Goal: Transaction & Acquisition: Purchase product/service

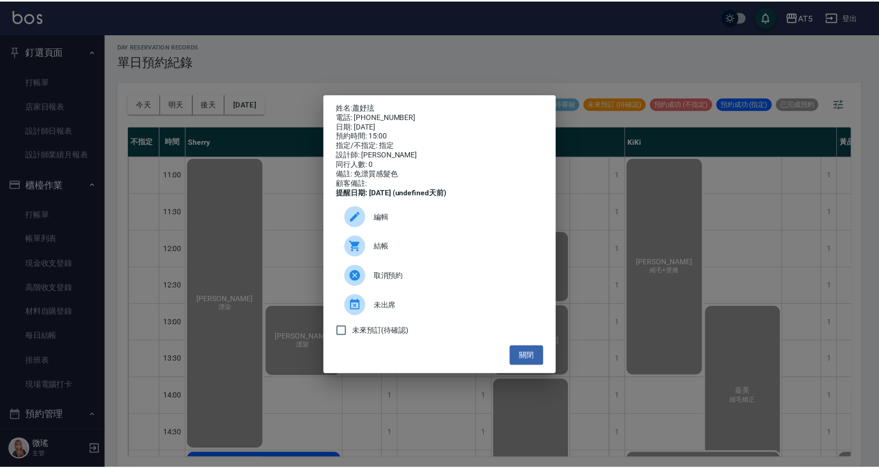
scroll to position [316, 86]
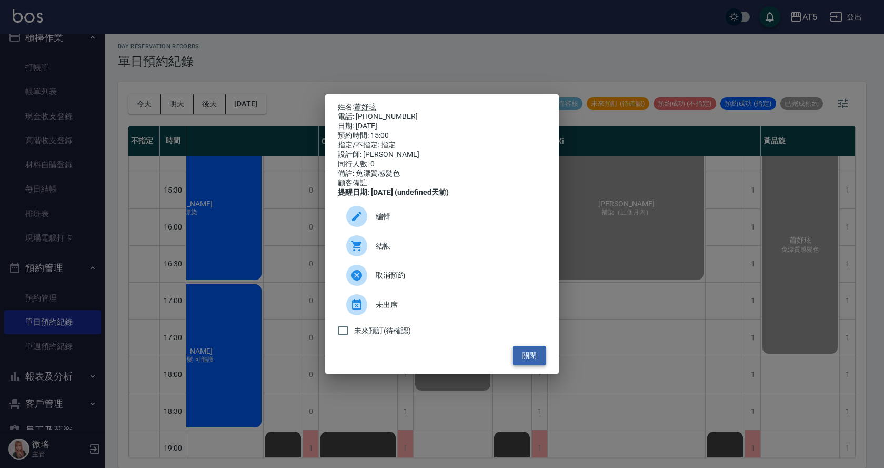
click at [536, 362] on button "關閉" at bounding box center [530, 355] width 34 height 19
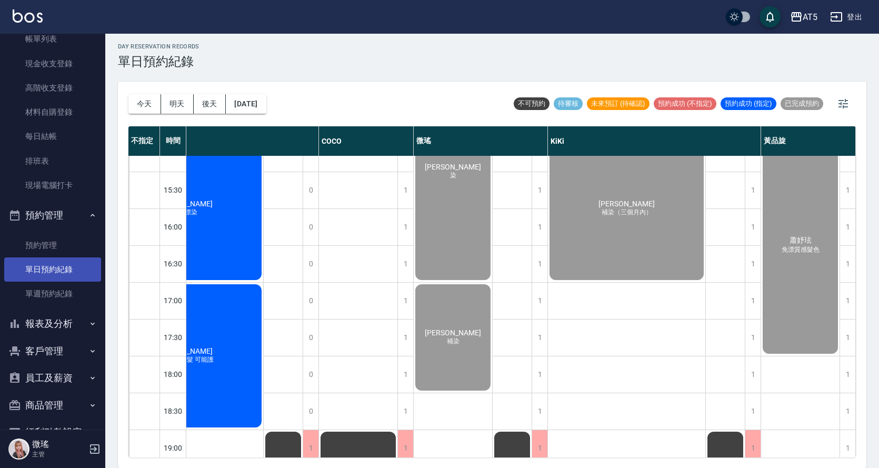
scroll to position [228, 0]
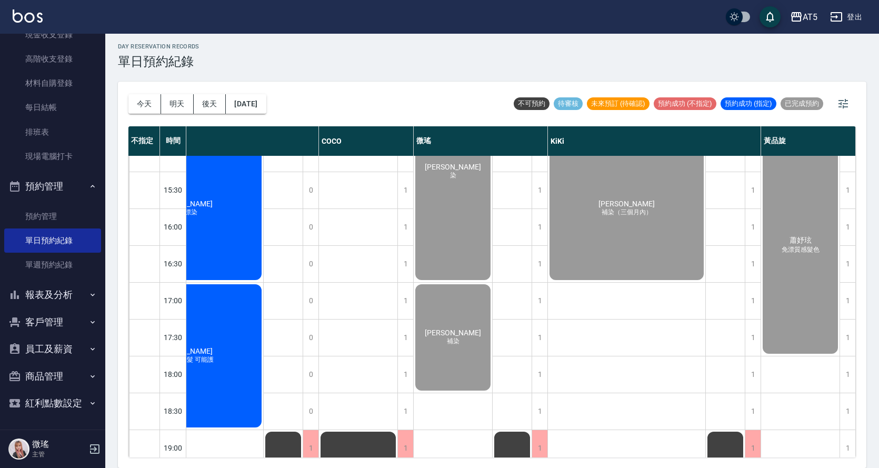
click at [45, 292] on button "報表及分析" at bounding box center [52, 294] width 97 height 27
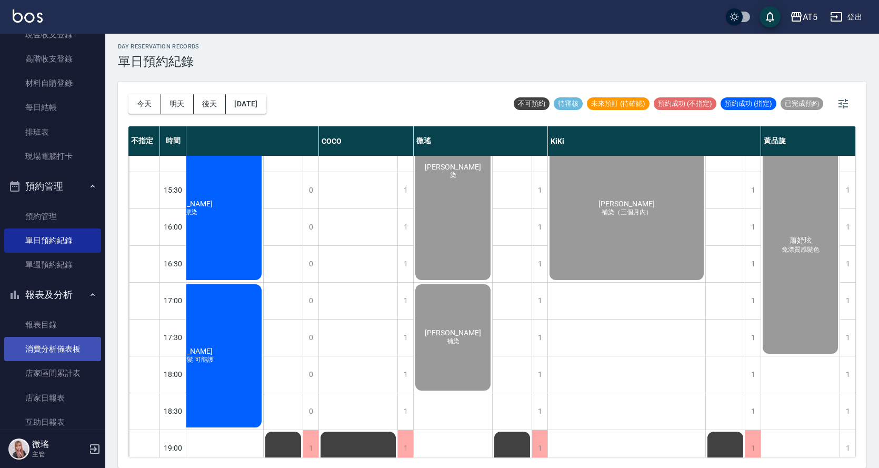
scroll to position [439, 0]
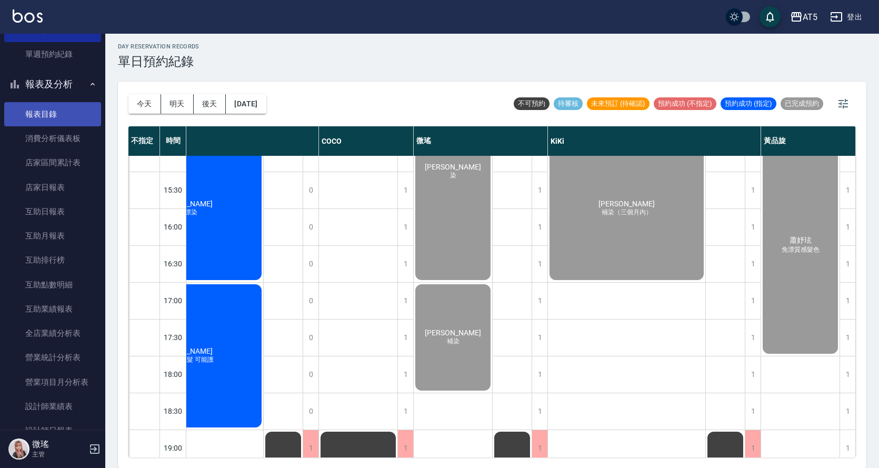
click at [63, 109] on link "報表目錄" at bounding box center [52, 114] width 97 height 24
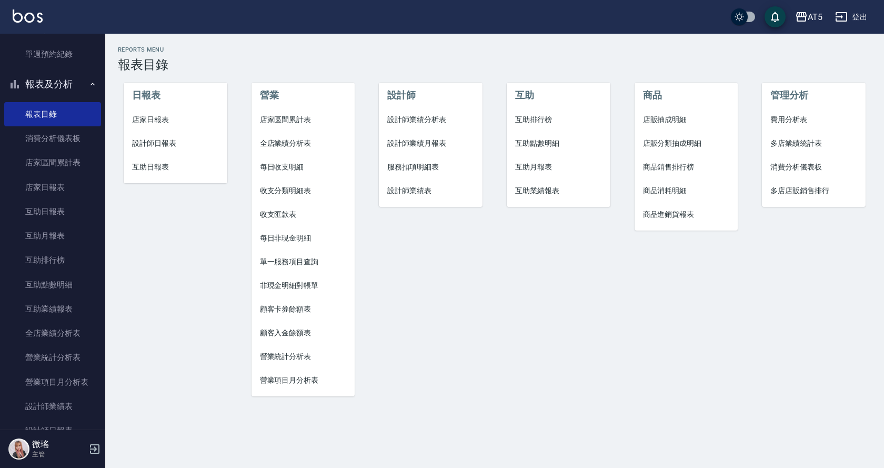
click at [291, 256] on span "單一服務項目查詢" at bounding box center [303, 261] width 87 height 11
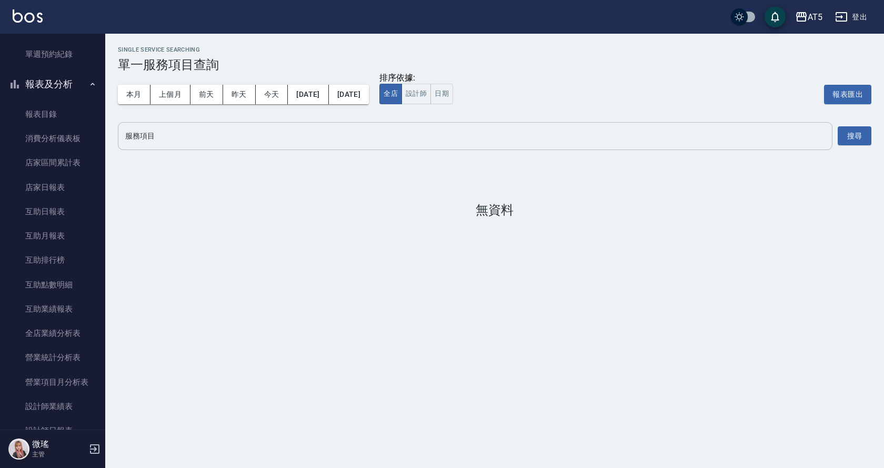
click at [202, 141] on input "服務項目" at bounding box center [475, 136] width 705 height 18
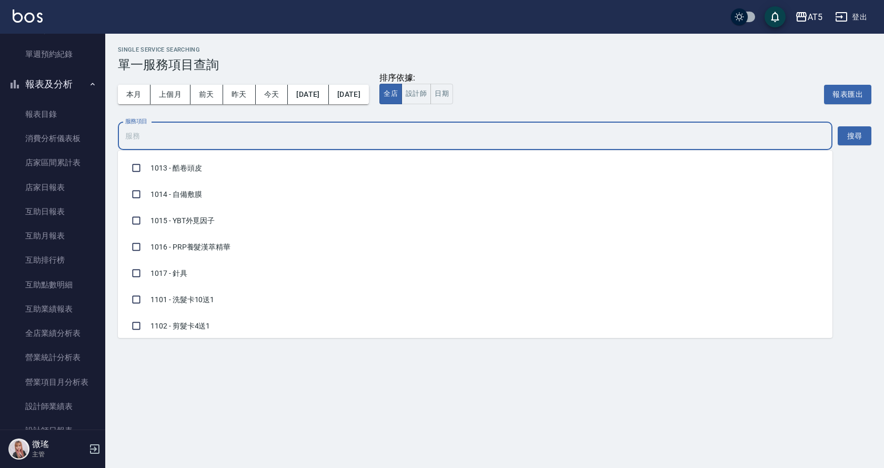
scroll to position [158, 0]
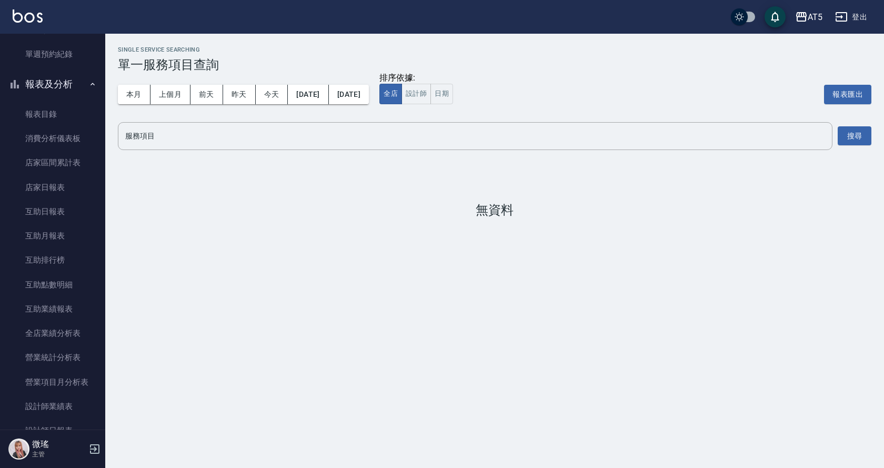
click at [195, 111] on div "本月 上個月 [DATE] [DATE] [DATE] [DATE] [DATE]" at bounding box center [243, 94] width 251 height 45
click at [67, 310] on link "互助業績報表" at bounding box center [52, 309] width 97 height 24
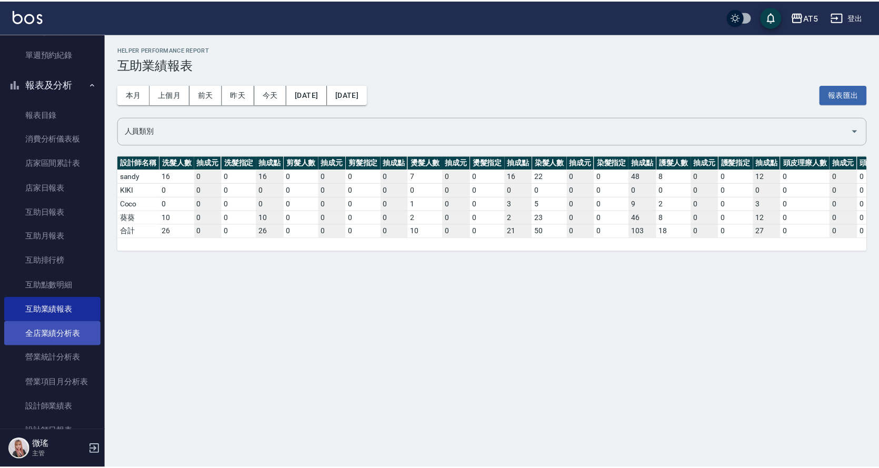
scroll to position [597, 0]
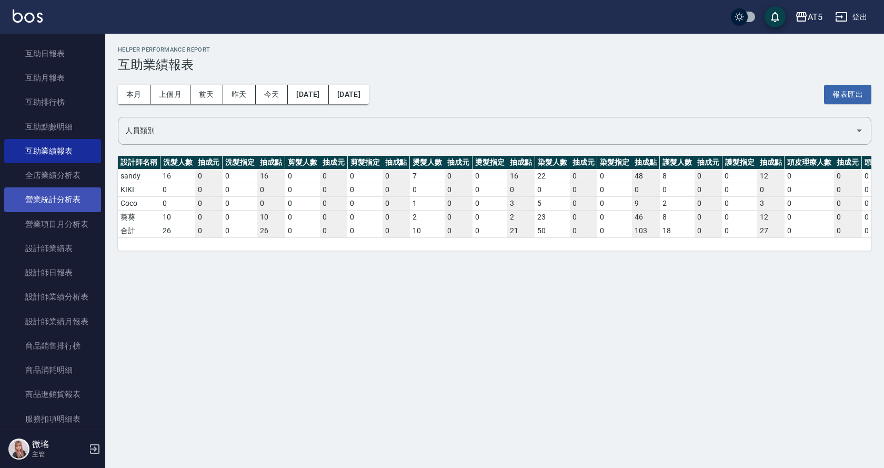
click at [75, 199] on link "營業統計分析表" at bounding box center [52, 199] width 97 height 24
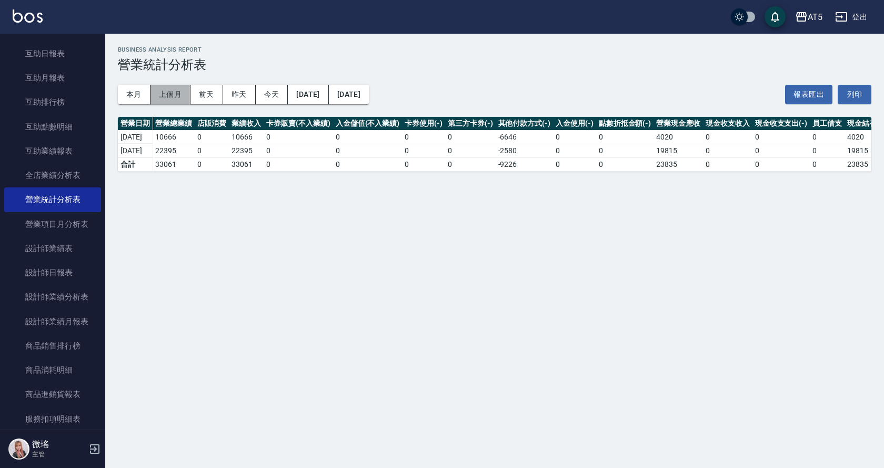
click at [180, 91] on button "上個月" at bounding box center [171, 94] width 40 height 19
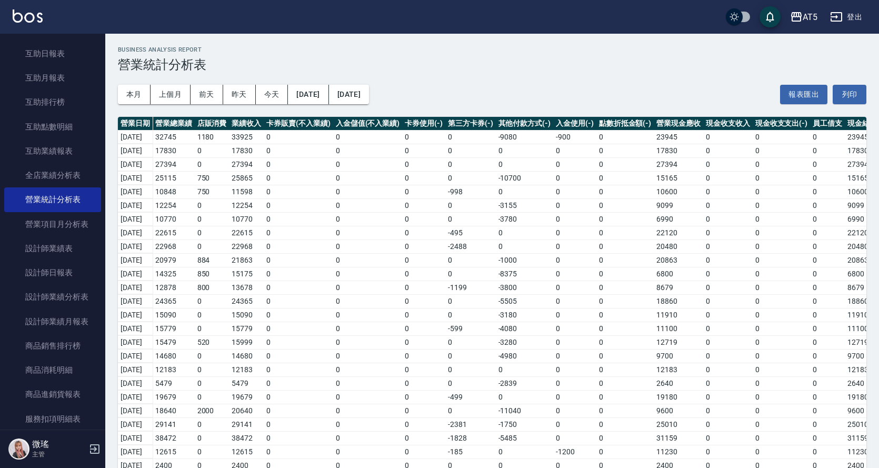
scroll to position [121, 0]
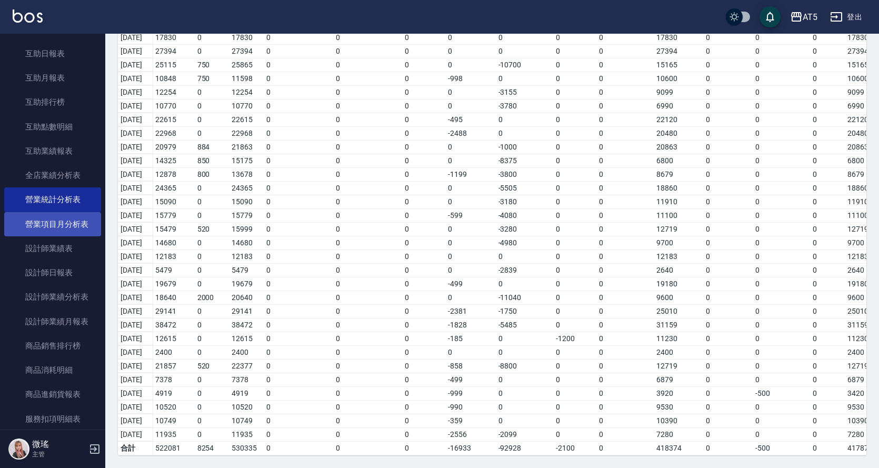
click at [82, 231] on link "營業項目月分析表" at bounding box center [52, 224] width 97 height 24
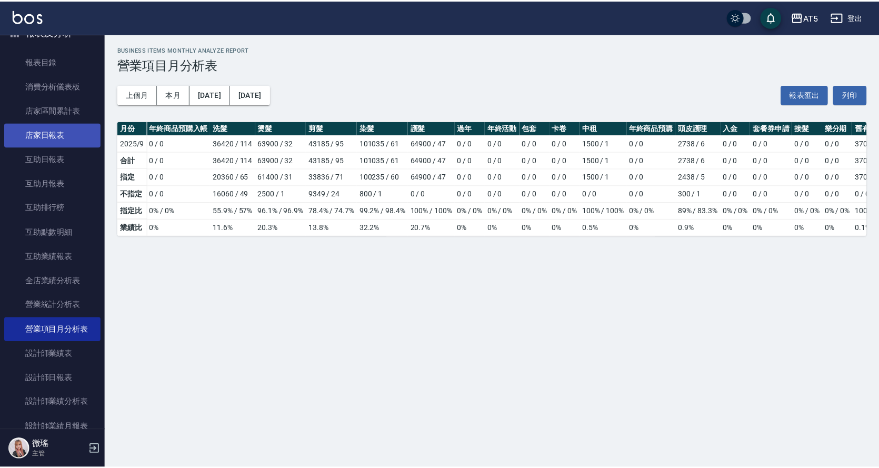
scroll to position [439, 0]
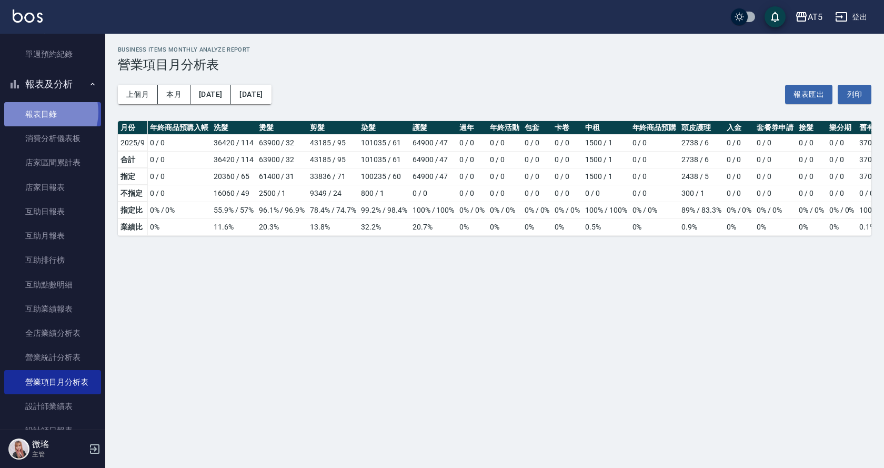
click at [44, 112] on link "報表目錄" at bounding box center [52, 114] width 97 height 24
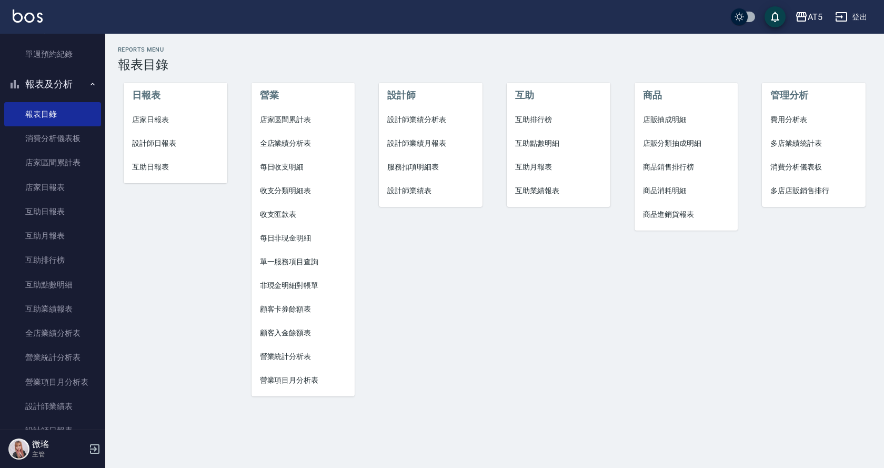
click at [153, 114] on li "店家日報表" at bounding box center [176, 120] width 104 height 24
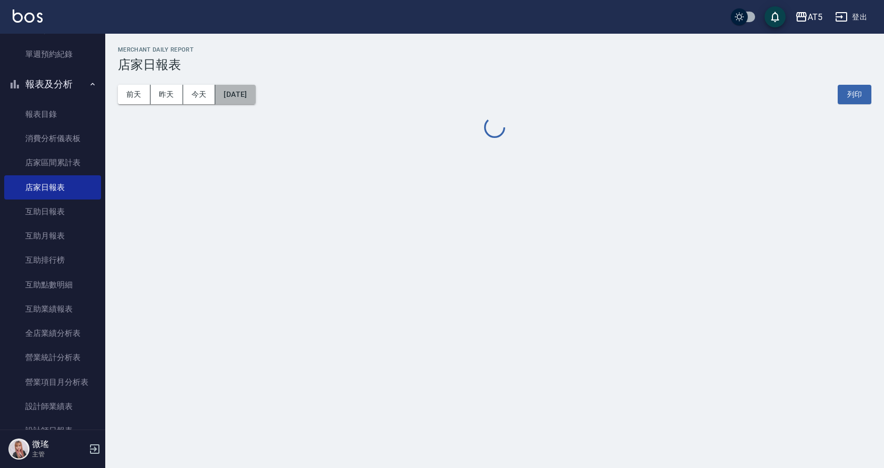
click at [255, 85] on button "[DATE]" at bounding box center [235, 94] width 40 height 19
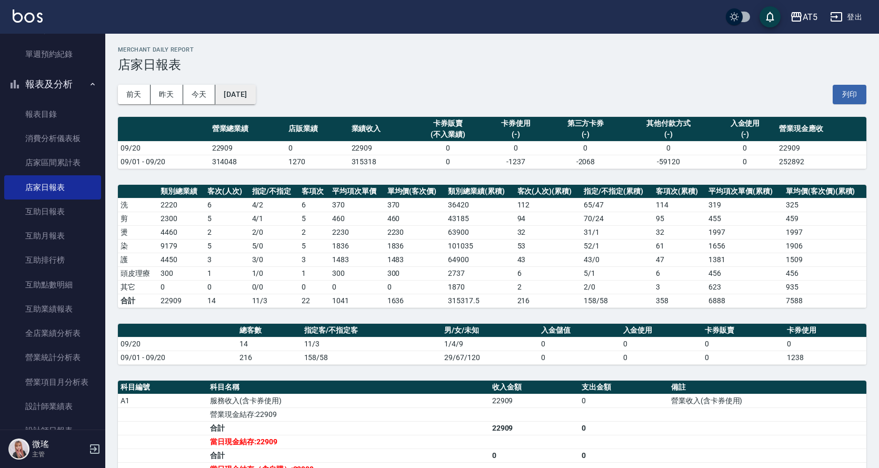
click at [254, 93] on button "[DATE]" at bounding box center [235, 94] width 40 height 19
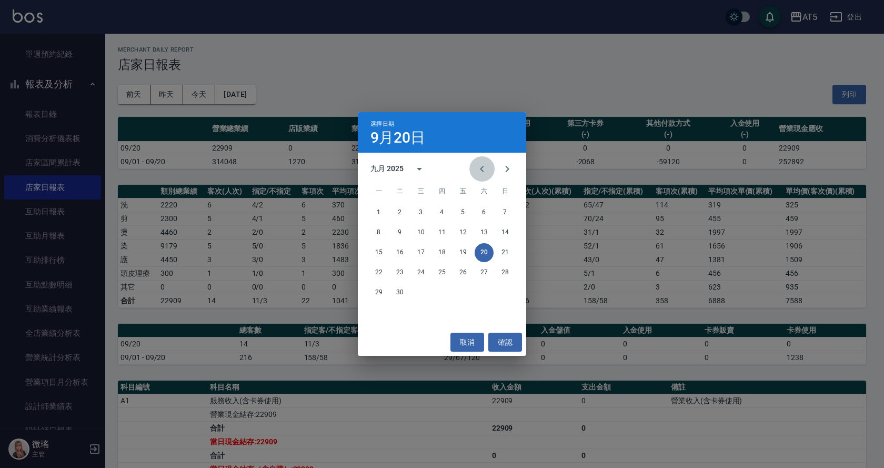
click at [479, 167] on icon "Previous month" at bounding box center [482, 169] width 13 height 13
click at [466, 215] on button "1" at bounding box center [463, 212] width 19 height 19
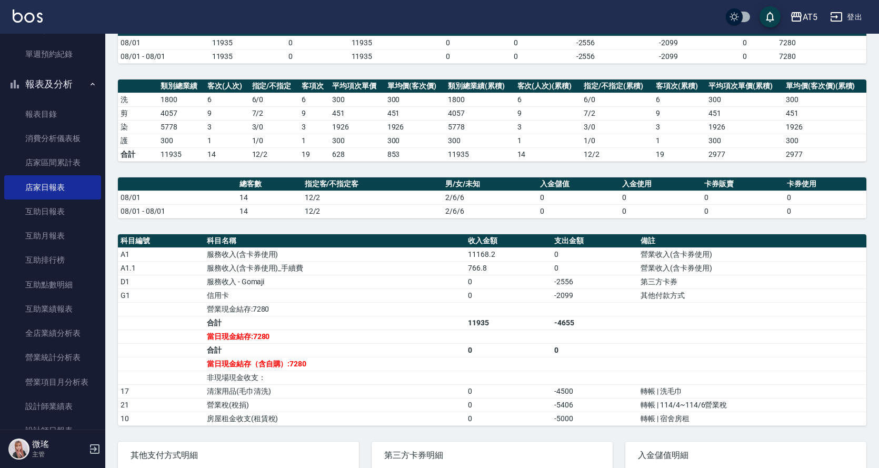
scroll to position [158, 0]
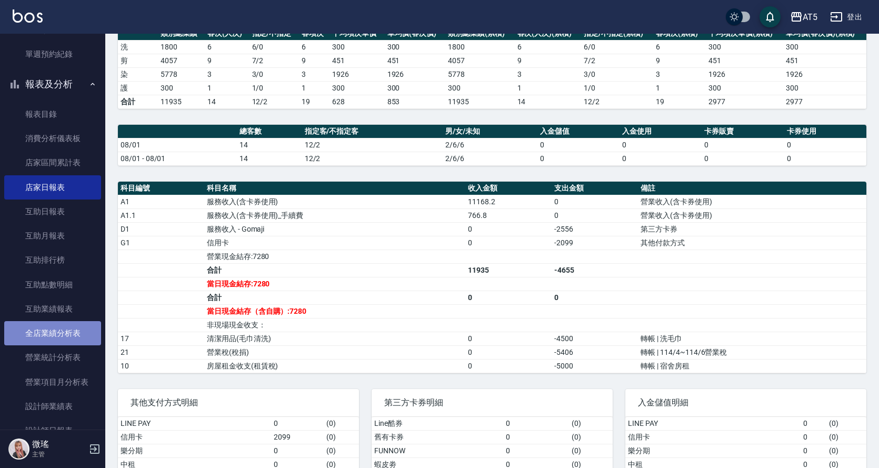
click at [72, 331] on link "全店業績分析表" at bounding box center [52, 333] width 97 height 24
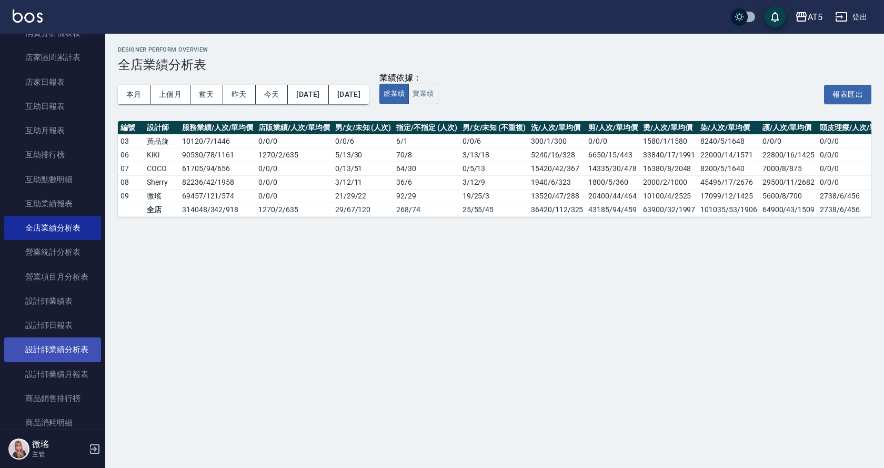
scroll to position [702, 0]
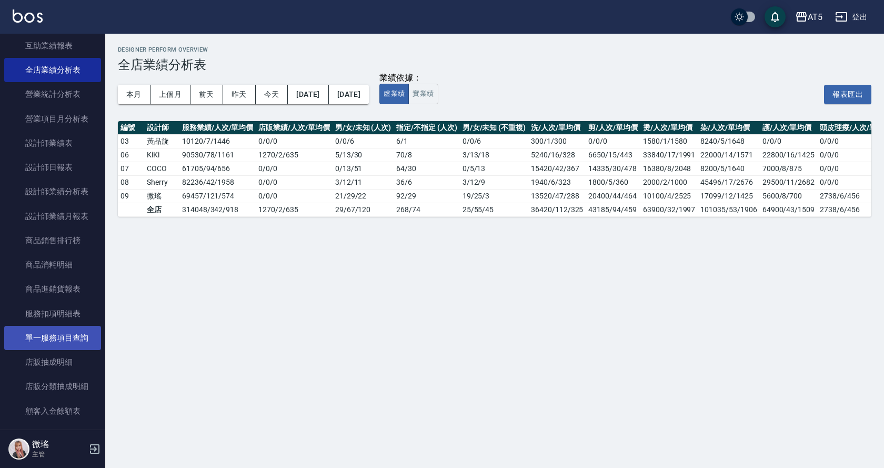
click at [76, 339] on link "單一服務項目查詢" at bounding box center [52, 338] width 97 height 24
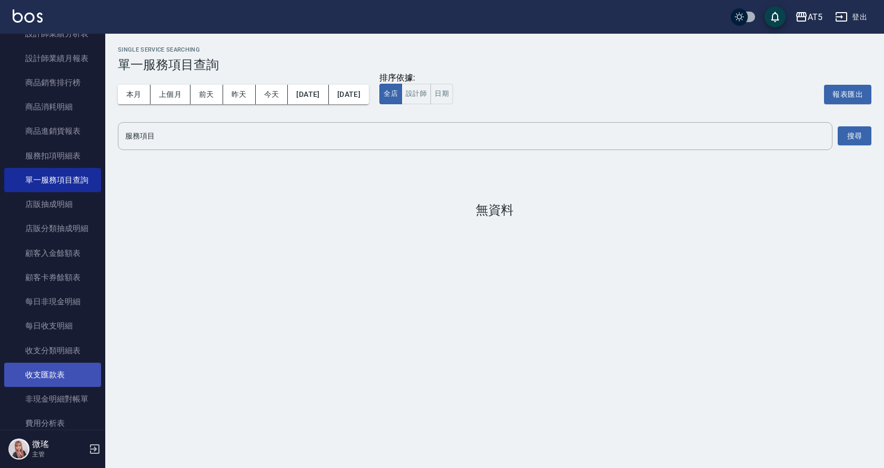
scroll to position [1018, 0]
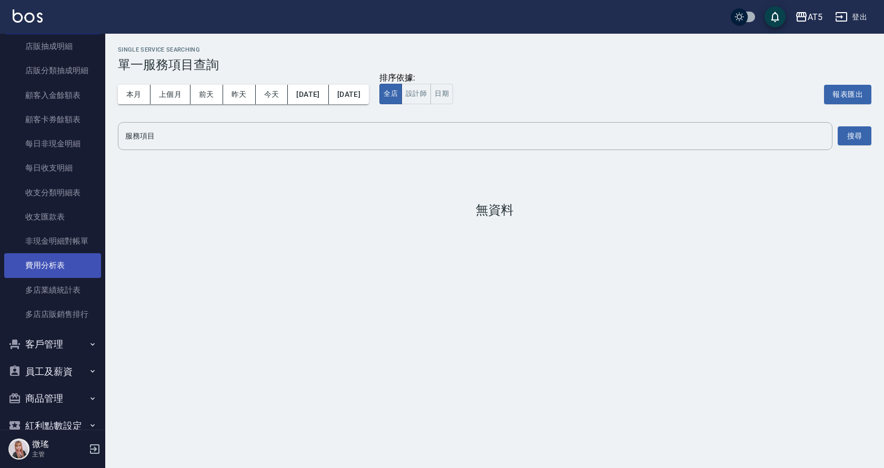
click at [69, 272] on link "費用分析表" at bounding box center [52, 265] width 97 height 24
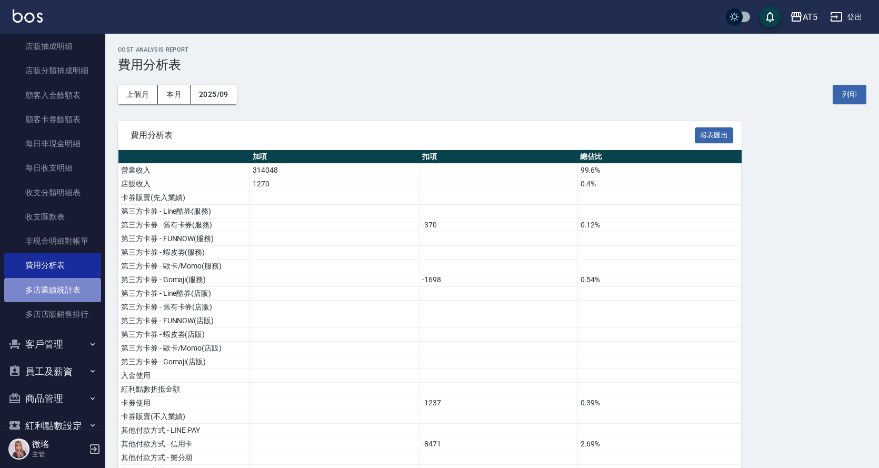
click at [63, 292] on link "多店業績統計表" at bounding box center [52, 290] width 97 height 24
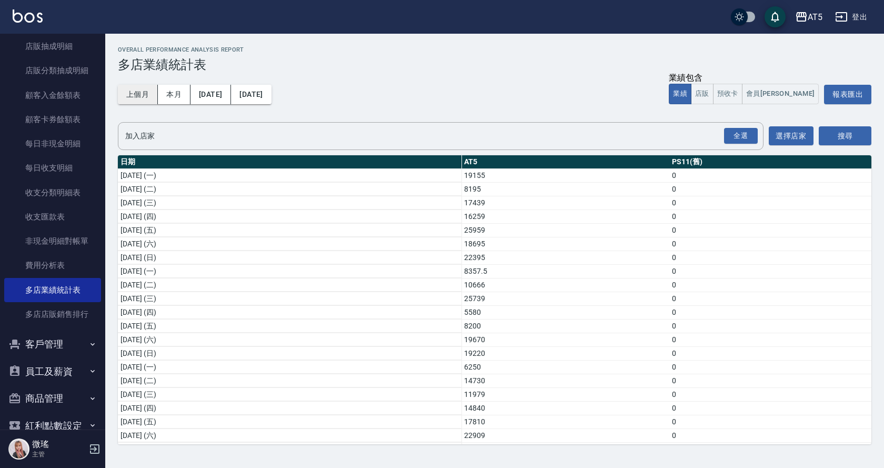
click at [123, 97] on button "上個月" at bounding box center [138, 94] width 40 height 19
click at [247, 133] on input "加入店家" at bounding box center [433, 136] width 620 height 18
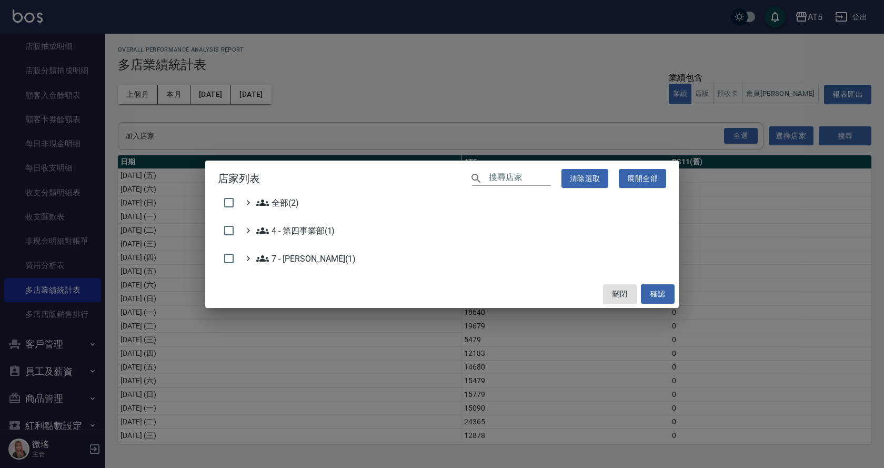
click at [392, 111] on div "店家列表 ​ 清除選取 展開全部 全部(2) 4 - 第四事業部(1) 7 - [PERSON_NAME](1) 關閉 確認" at bounding box center [442, 234] width 884 height 468
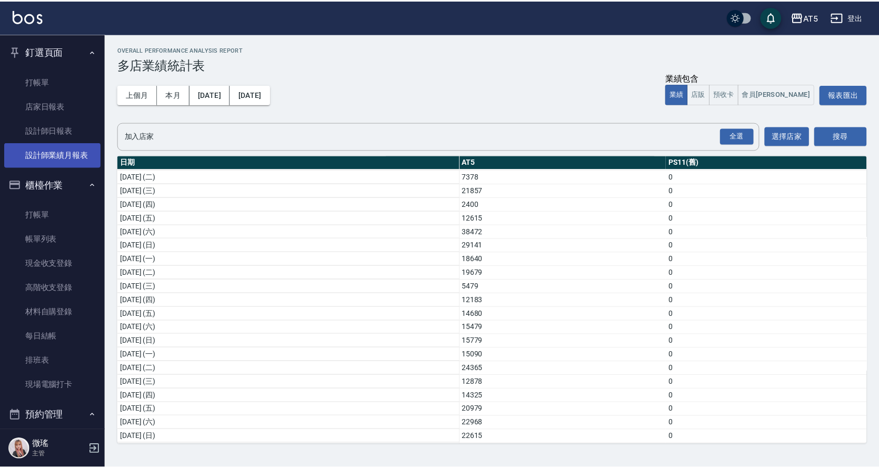
scroll to position [1, 0]
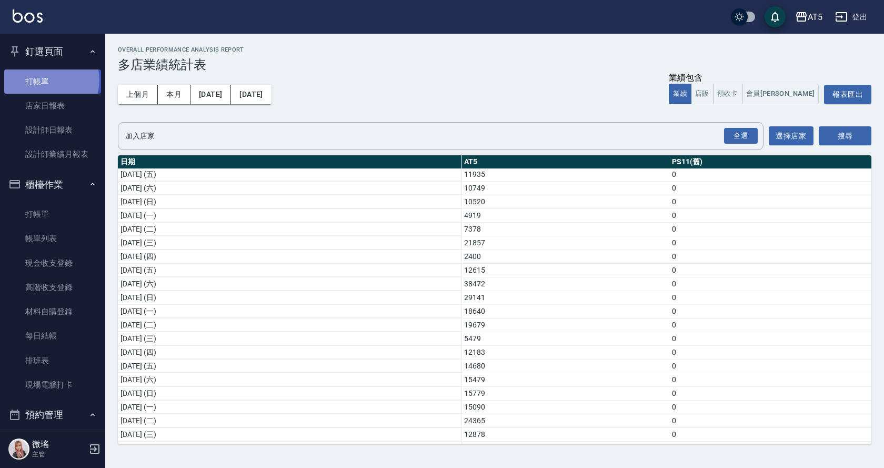
click at [51, 79] on link "打帳單" at bounding box center [52, 81] width 97 height 24
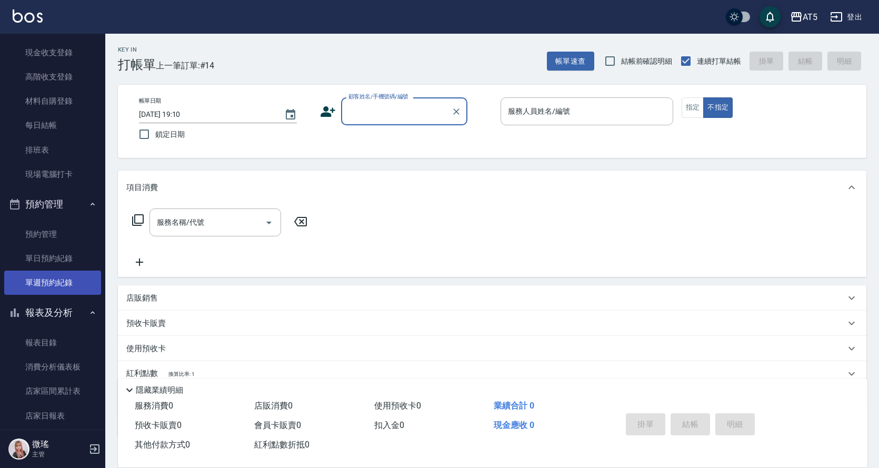
scroll to position [263, 0]
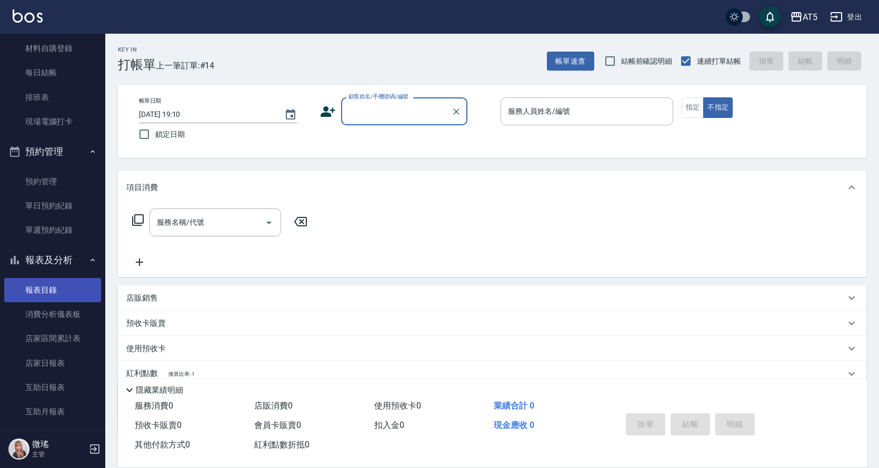
click at [56, 296] on link "報表目錄" at bounding box center [52, 290] width 97 height 24
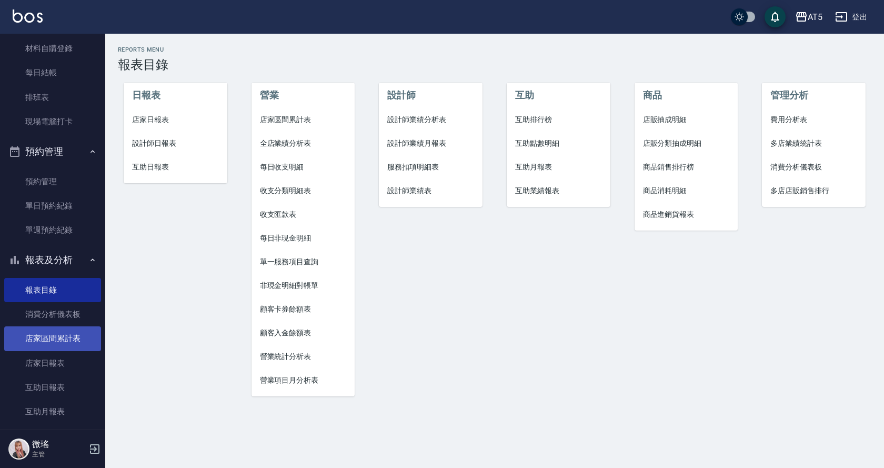
click at [63, 338] on link "店家區間累計表" at bounding box center [52, 338] width 97 height 24
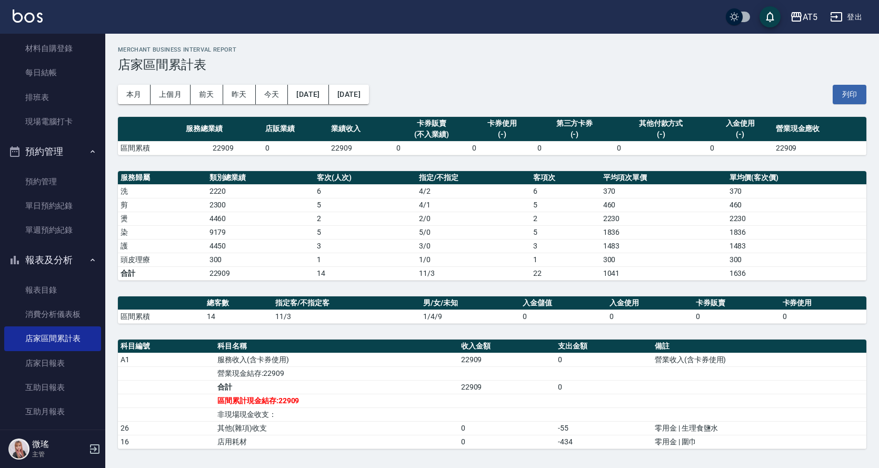
scroll to position [9, 0]
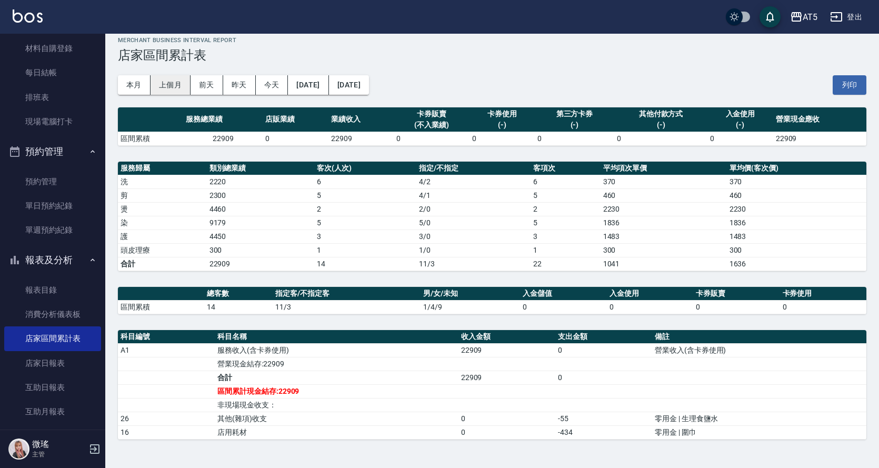
click at [162, 91] on button "上個月" at bounding box center [171, 84] width 40 height 19
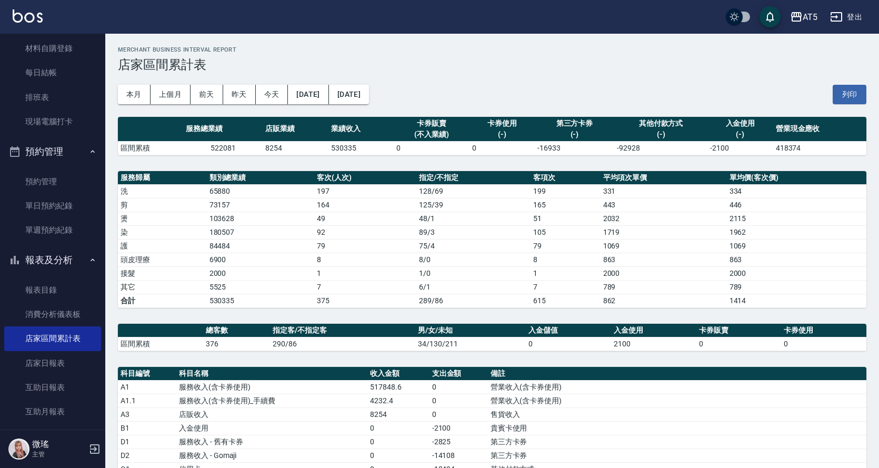
scroll to position [53, 0]
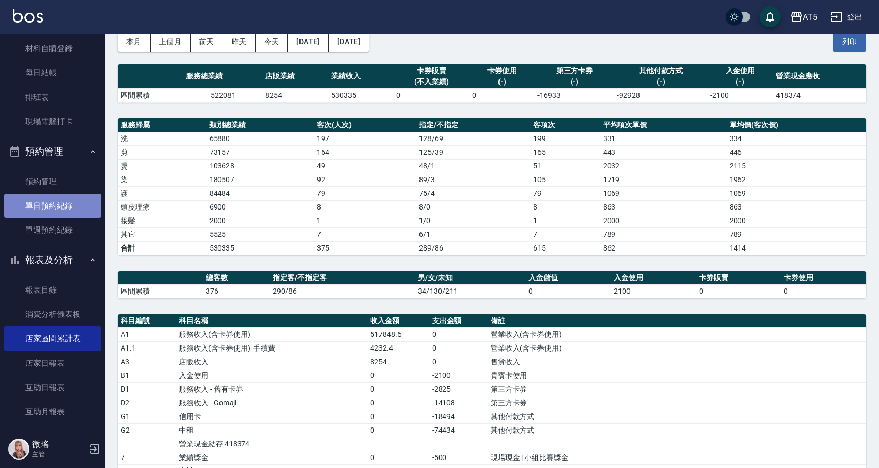
click at [59, 214] on link "單日預約紀錄" at bounding box center [52, 206] width 97 height 24
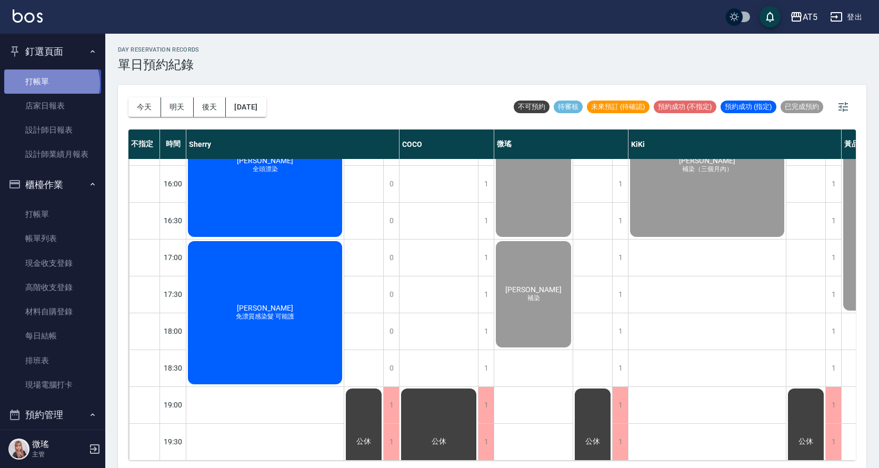
click at [51, 84] on link "打帳單" at bounding box center [52, 81] width 97 height 24
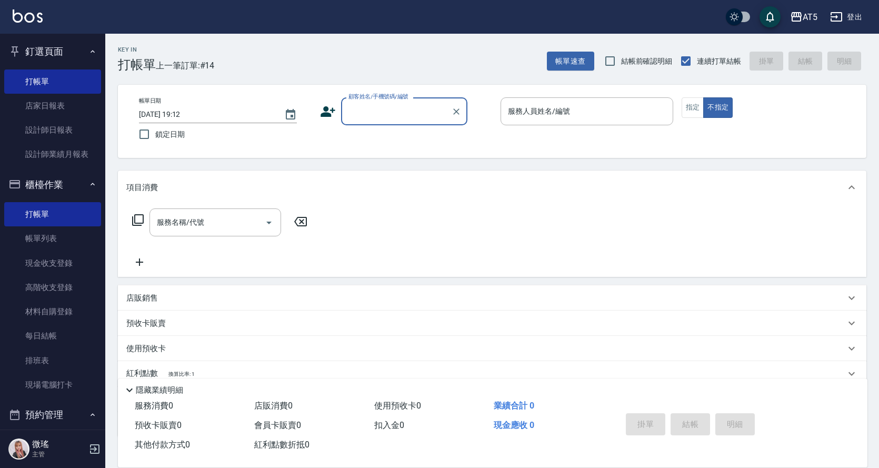
click at [360, 116] on input "顧客姓名/手機號碼/編號" at bounding box center [396, 111] width 101 height 18
click at [410, 140] on li "[PERSON_NAME]/0975666032/" at bounding box center [404, 137] width 126 height 17
type input "[PERSON_NAME]/0975666032/"
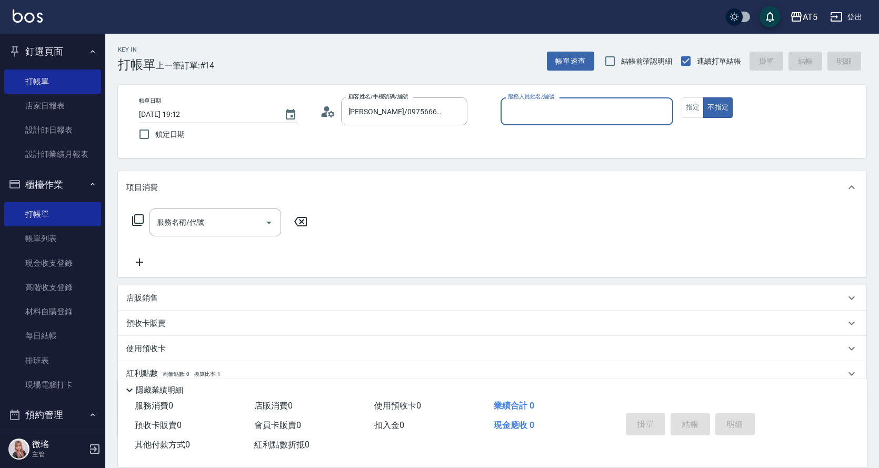
type input "KIKI-06"
click at [184, 231] on input "服務名稱/代號" at bounding box center [207, 222] width 106 height 18
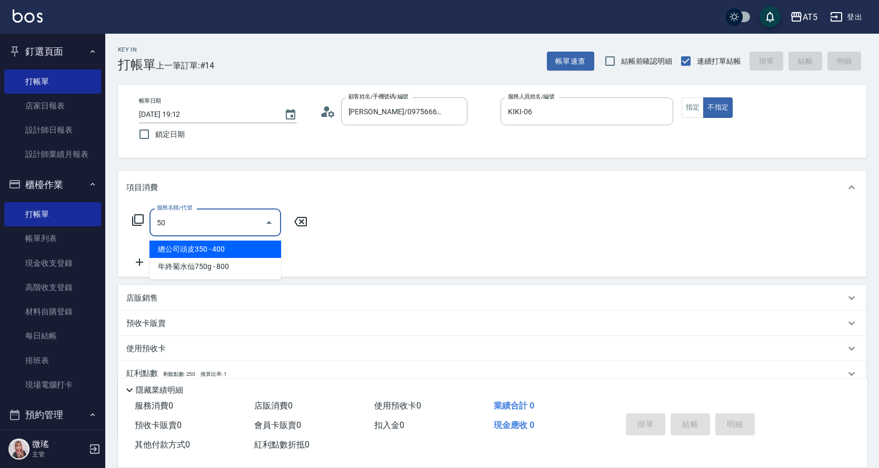
type input "501"
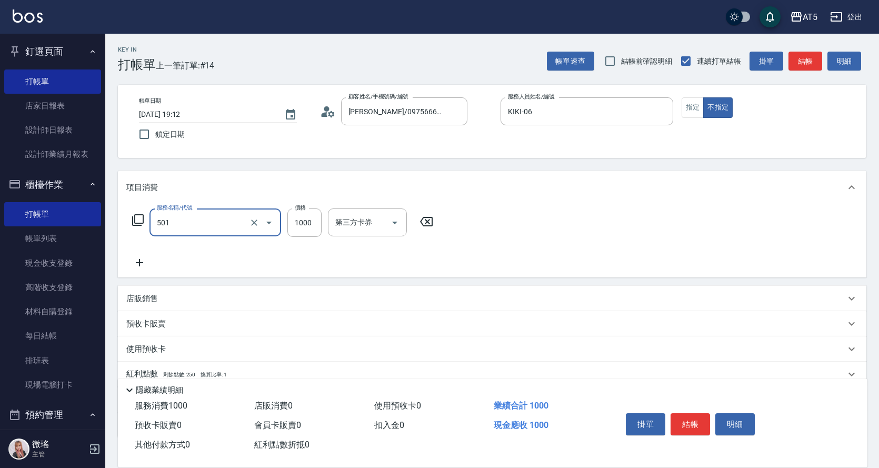
type input "100"
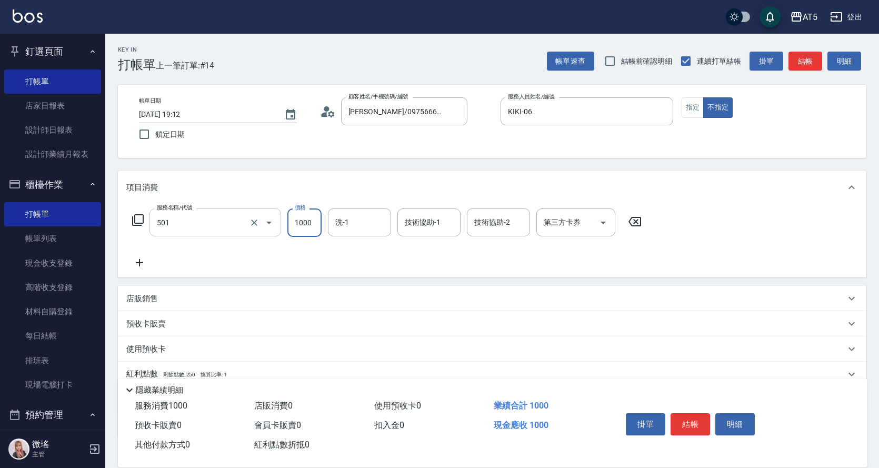
type input "染髮(501)"
type input "0"
type input "200"
type input "20"
type input "2000"
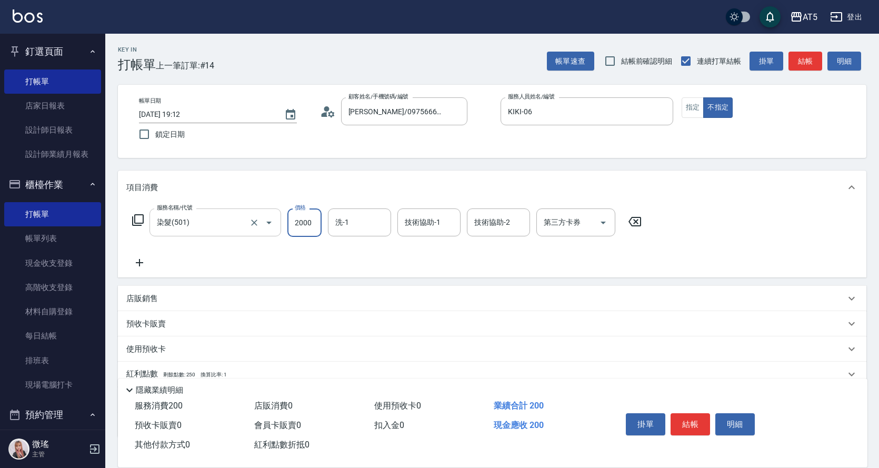
type input "200"
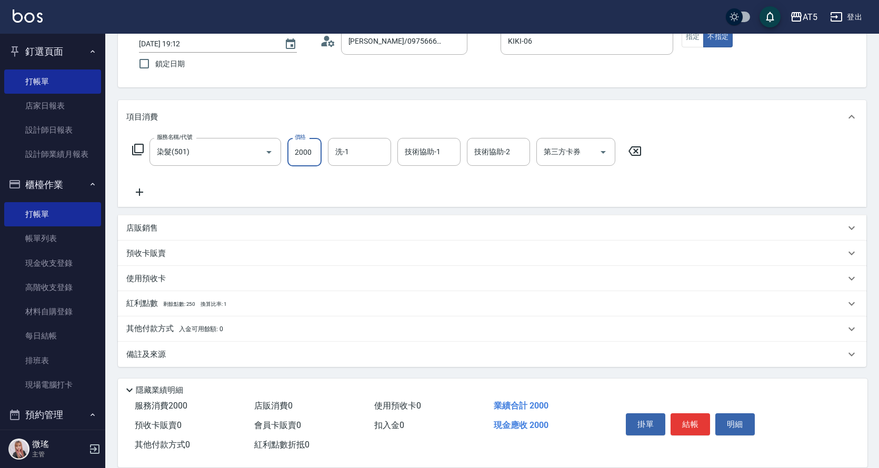
type input "2000"
click at [148, 224] on p "店販銷售" at bounding box center [142, 228] width 32 height 11
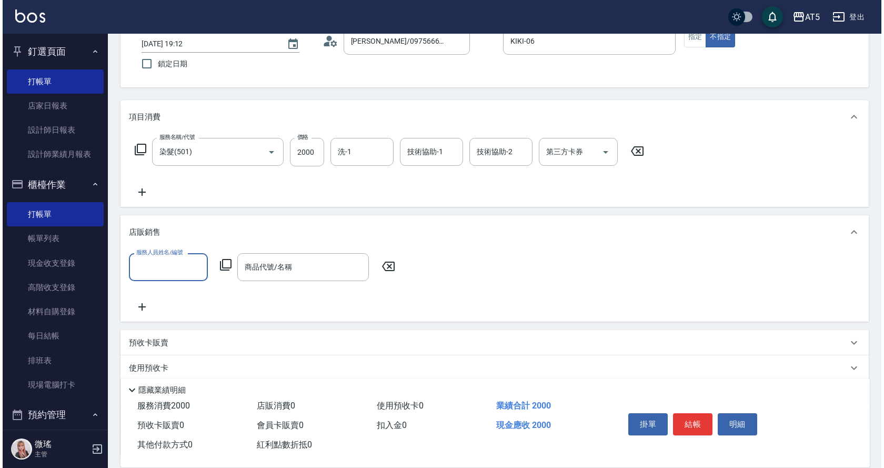
scroll to position [0, 0]
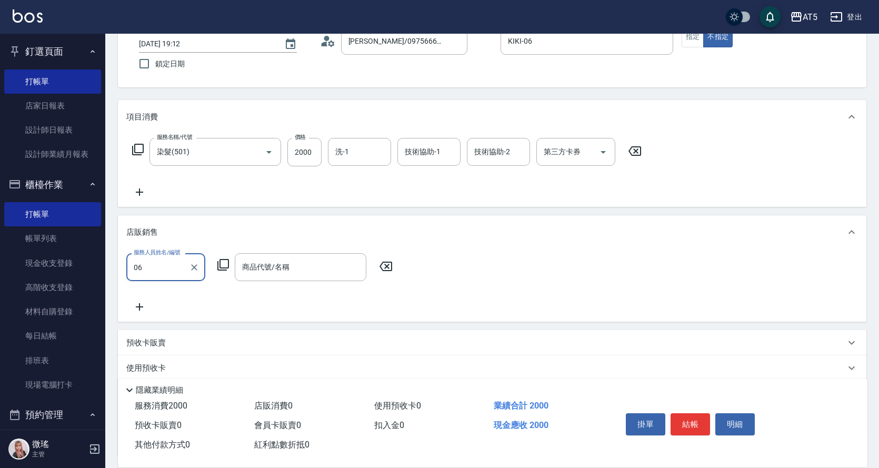
type input "KIKI-06"
click at [221, 267] on icon at bounding box center [223, 264] width 13 height 13
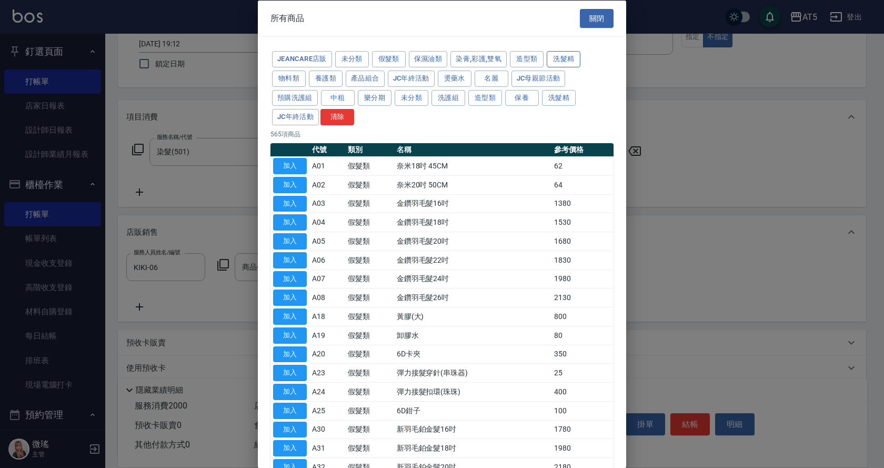
click at [553, 59] on button "洗髮精" at bounding box center [564, 59] width 34 height 16
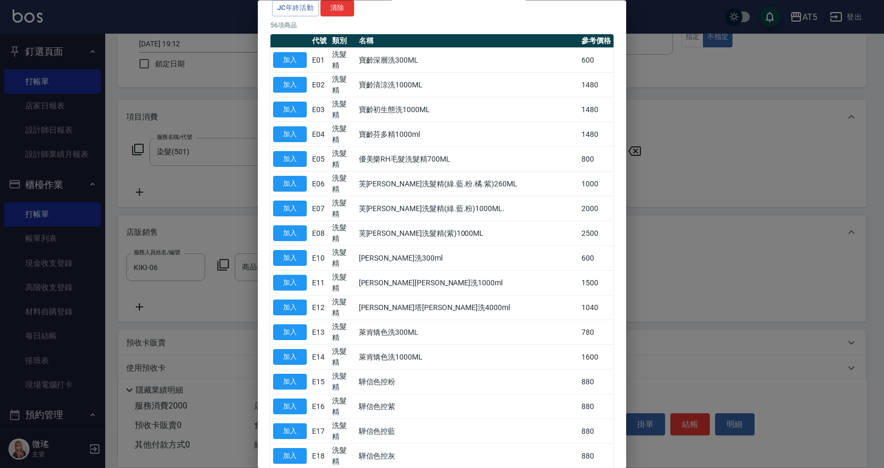
scroll to position [3, 0]
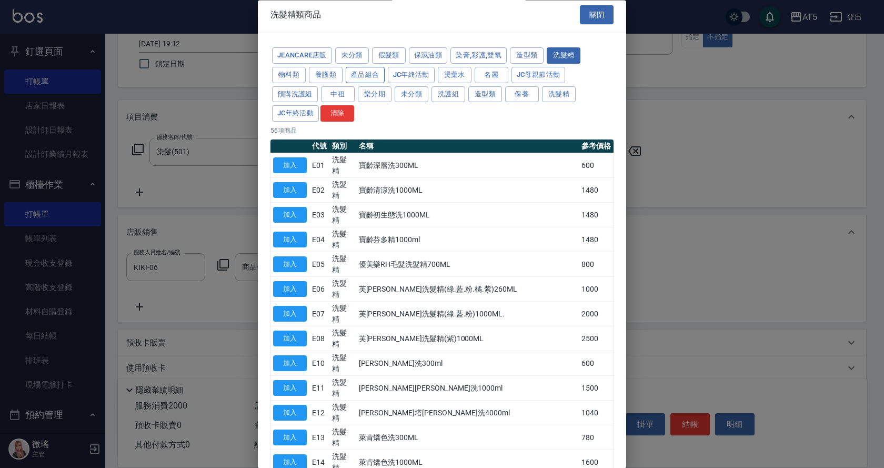
click at [369, 72] on button "產品組合" at bounding box center [365, 75] width 39 height 16
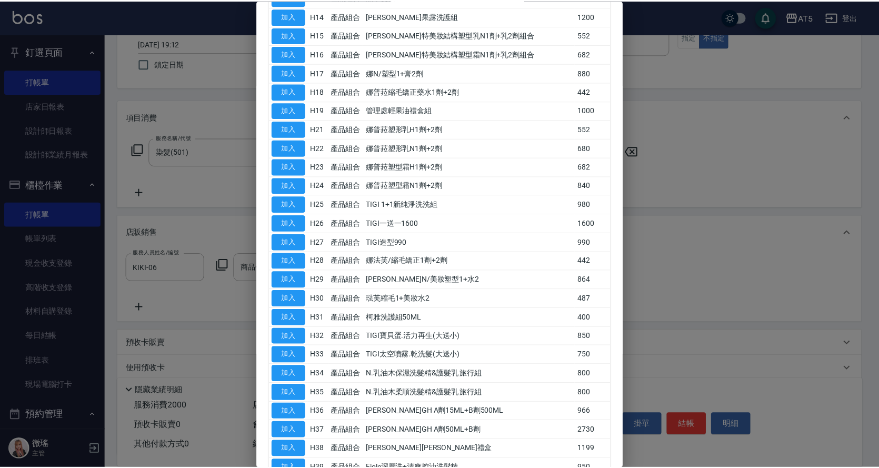
scroll to position [612, 0]
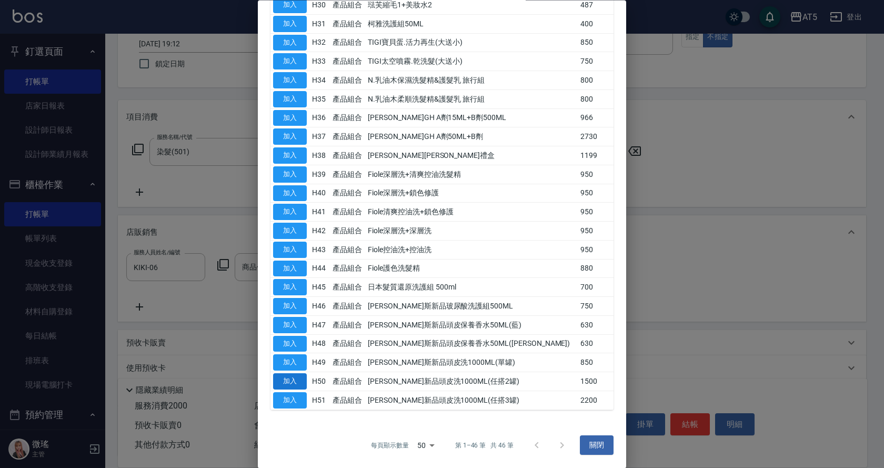
click at [298, 381] on button "加入" at bounding box center [290, 382] width 34 height 16
type input "[PERSON_NAME]新品頭皮洗1000ML(任搭2罐)"
type input "350"
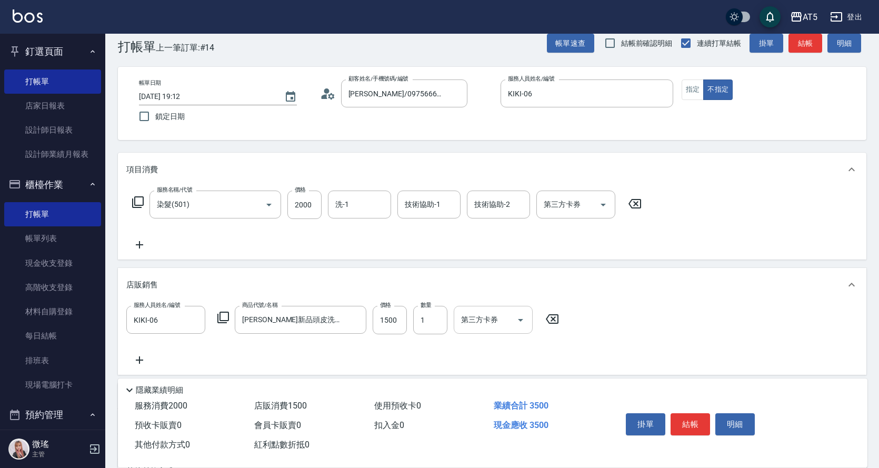
scroll to position [0, 0]
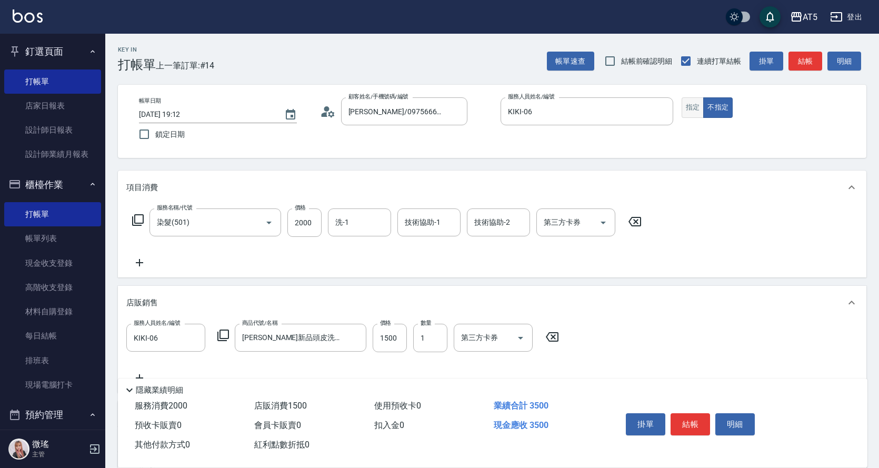
click at [689, 105] on button "指定" at bounding box center [692, 107] width 23 height 21
click at [810, 66] on button "結帳" at bounding box center [805, 61] width 34 height 19
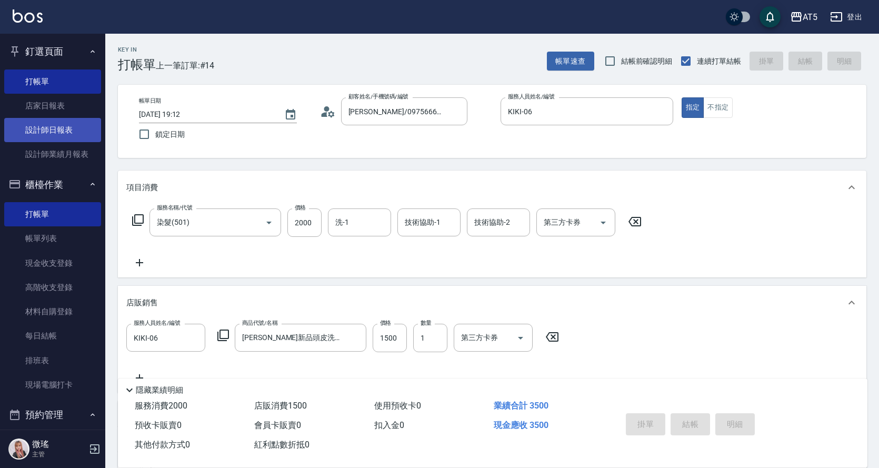
type input "[DATE] 19:13"
type input "0"
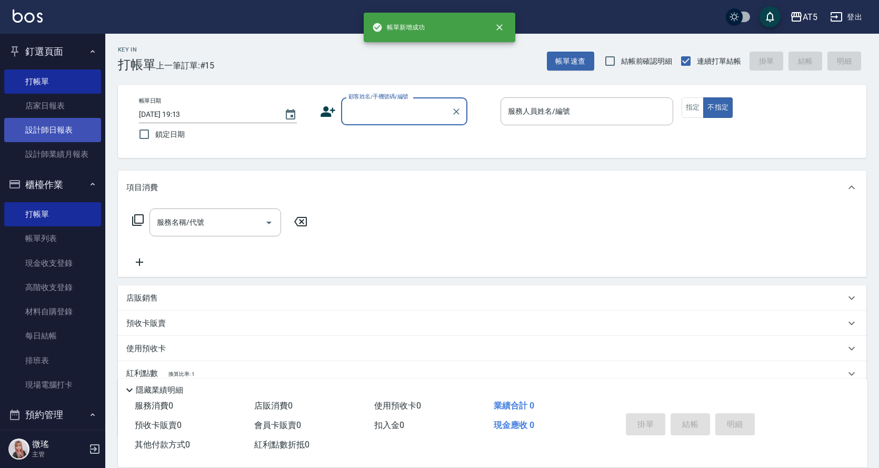
click at [51, 127] on link "設計師日報表" at bounding box center [52, 130] width 97 height 24
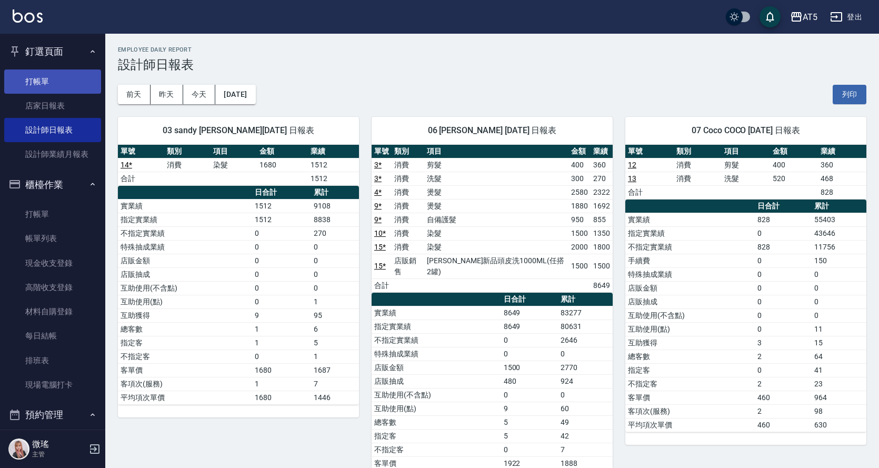
click at [58, 89] on link "打帳單" at bounding box center [52, 81] width 97 height 24
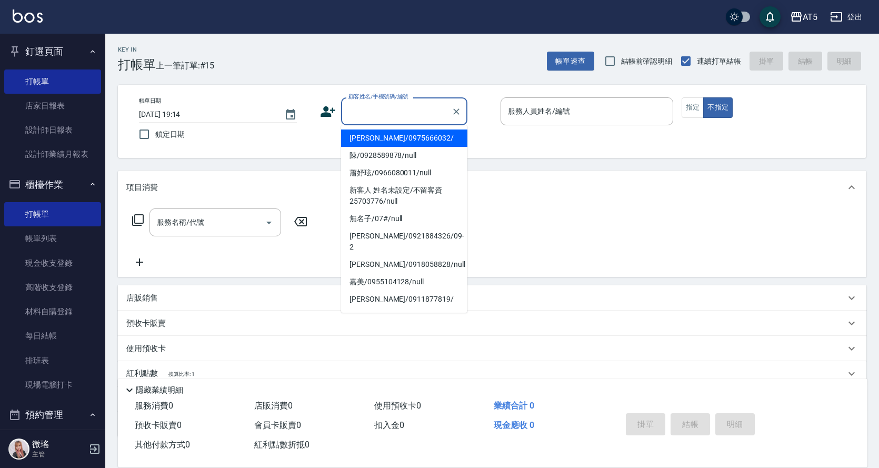
click at [383, 106] on input "顧客姓名/手機號碼/編號" at bounding box center [396, 111] width 101 height 18
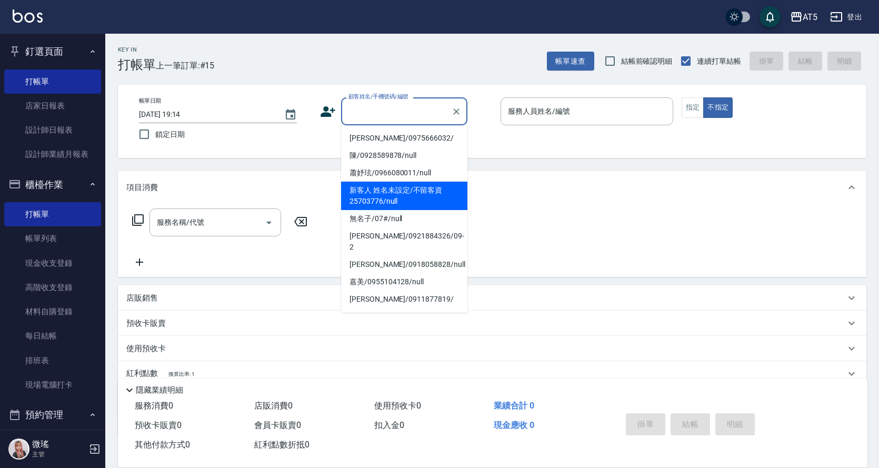
click at [409, 206] on li "新客人 姓名未設定/不留客資25703776/null" at bounding box center [404, 196] width 126 height 28
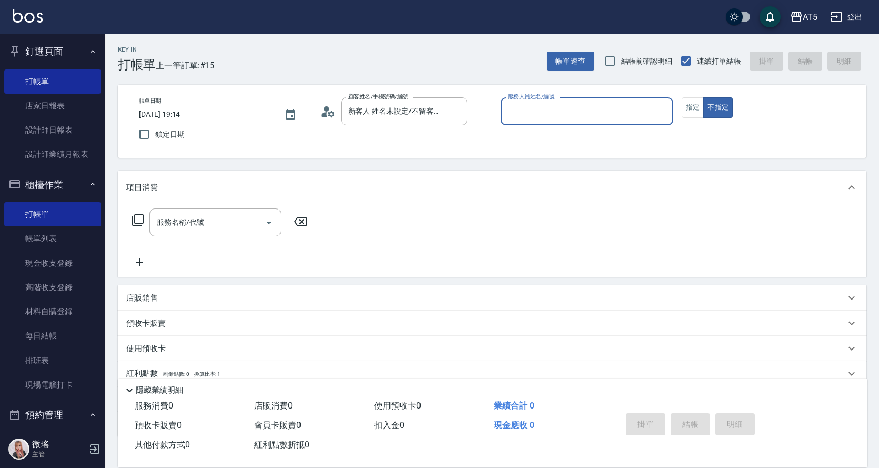
type input "新客人 姓名未設定/不留客資25703776/null"
click at [606, 107] on input "服務人員姓名/編號" at bounding box center [586, 111] width 163 height 18
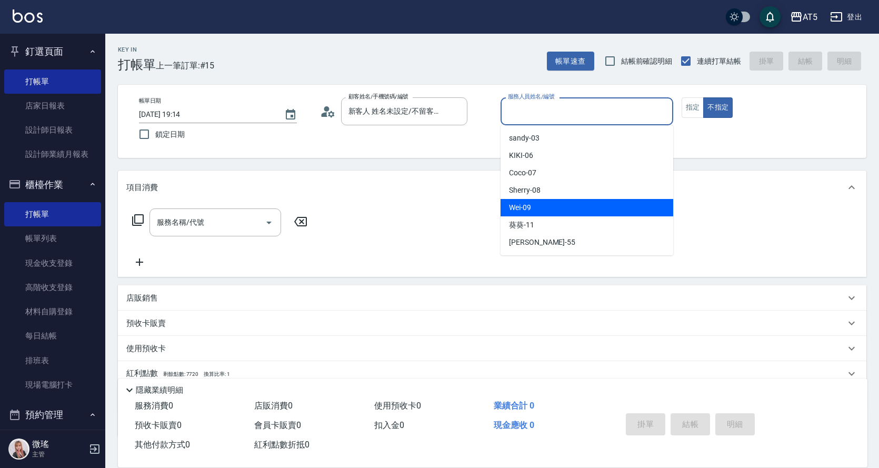
click at [582, 203] on div "Wei -09" at bounding box center [586, 207] width 173 height 17
type input "Wei-09"
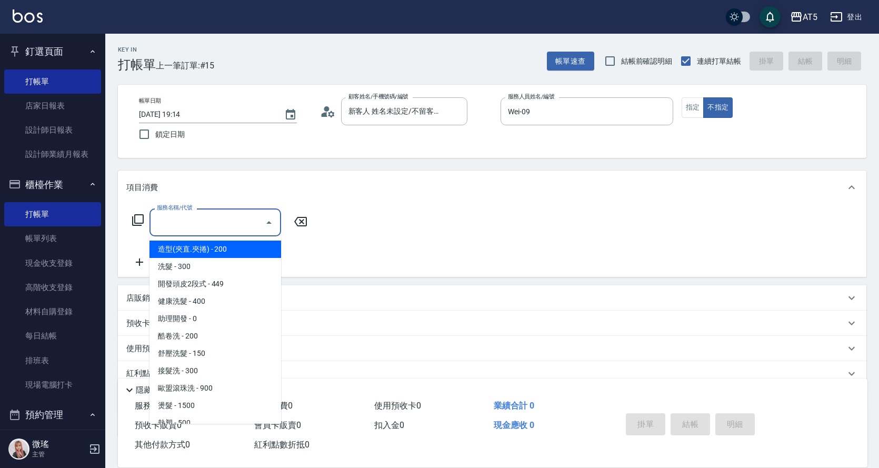
click at [188, 219] on div "服務名稱/代號 服務名稱/代號" at bounding box center [215, 222] width 132 height 28
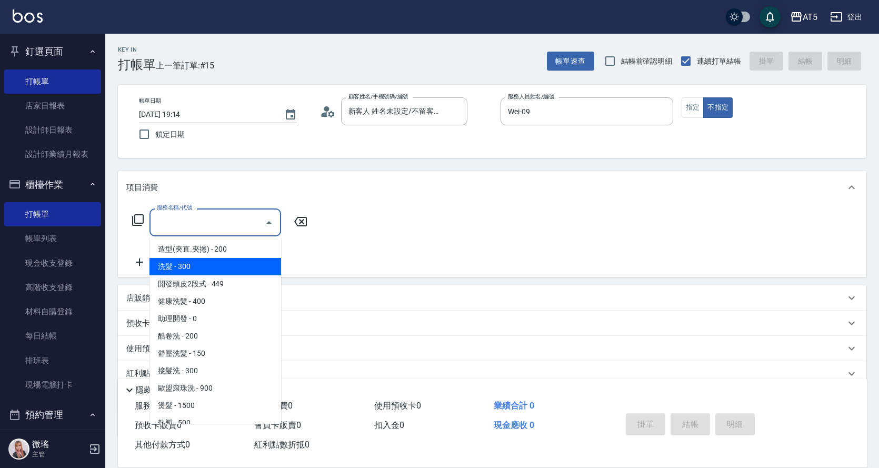
click at [207, 260] on span "洗髮 - 300" at bounding box center [215, 266] width 132 height 17
type input "洗髮(201)"
type input "30"
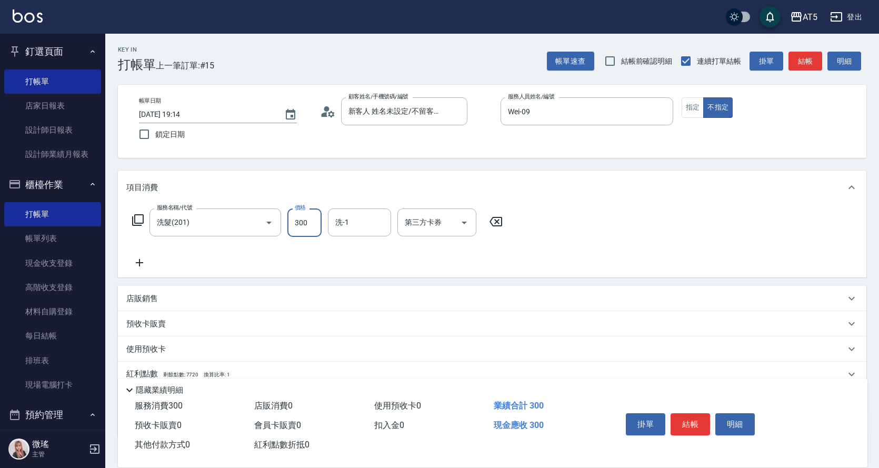
click at [305, 225] on input "300" at bounding box center [304, 222] width 34 height 28
type input "3"
type input "0"
type input "320"
type input "30"
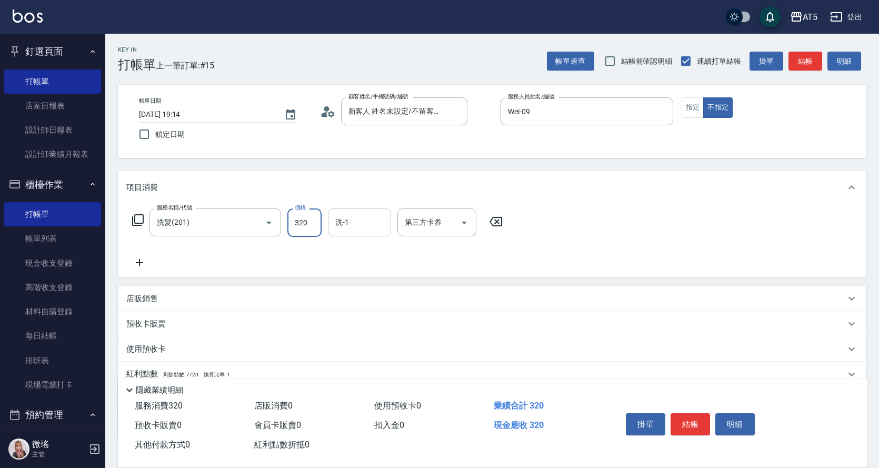
type input "320"
click at [352, 230] on input "洗-1" at bounding box center [360, 222] width 54 height 18
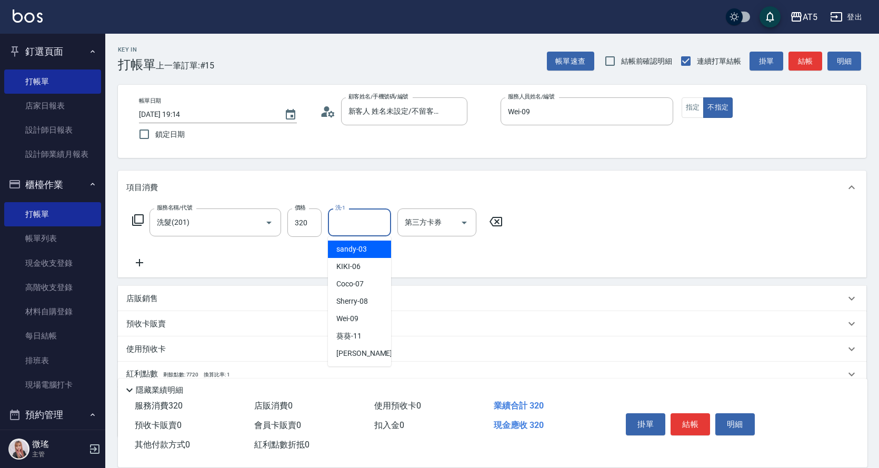
click at [354, 257] on div "sandy -03" at bounding box center [359, 248] width 63 height 17
type input "sandy-03"
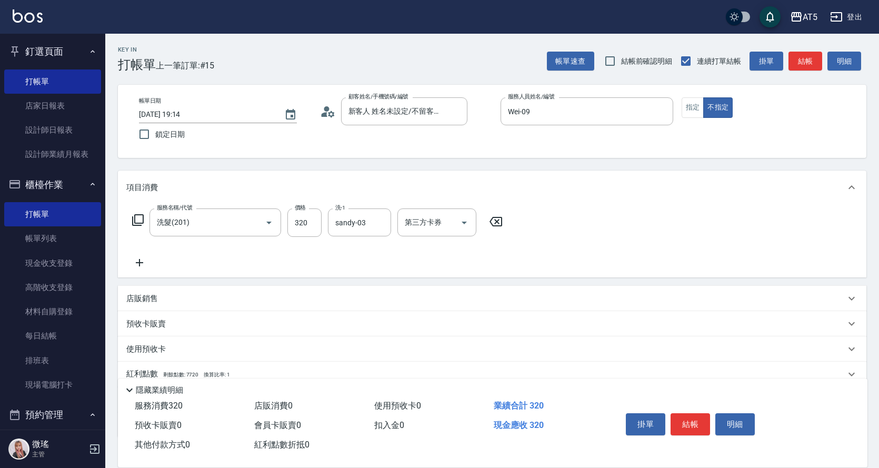
click at [619, 234] on div "服務名稱/代號 洗髮(201) 服務名稱/代號 價格 320 價格 洗-1 sandy-03 洗-1 第三方卡券 第三方卡券" at bounding box center [492, 240] width 748 height 73
click at [698, 427] on button "結帳" at bounding box center [689, 424] width 39 height 22
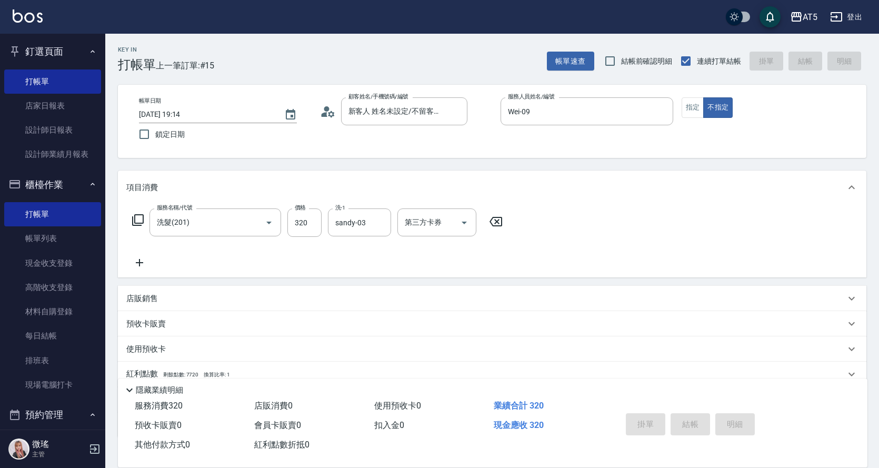
type input "0"
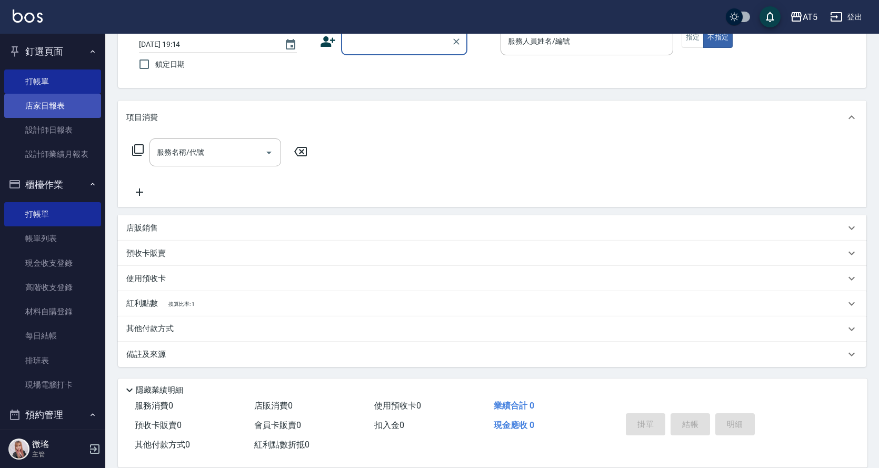
click at [59, 101] on link "店家日報表" at bounding box center [52, 106] width 97 height 24
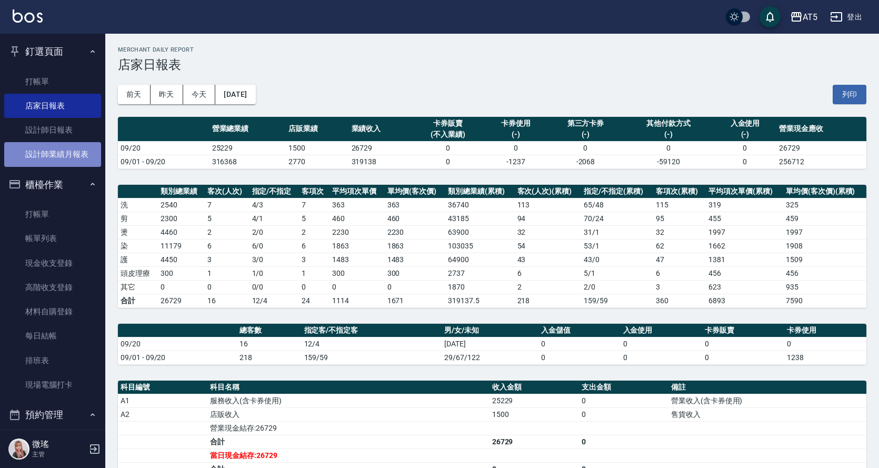
click at [58, 151] on link "設計師業績月報表" at bounding box center [52, 154] width 97 height 24
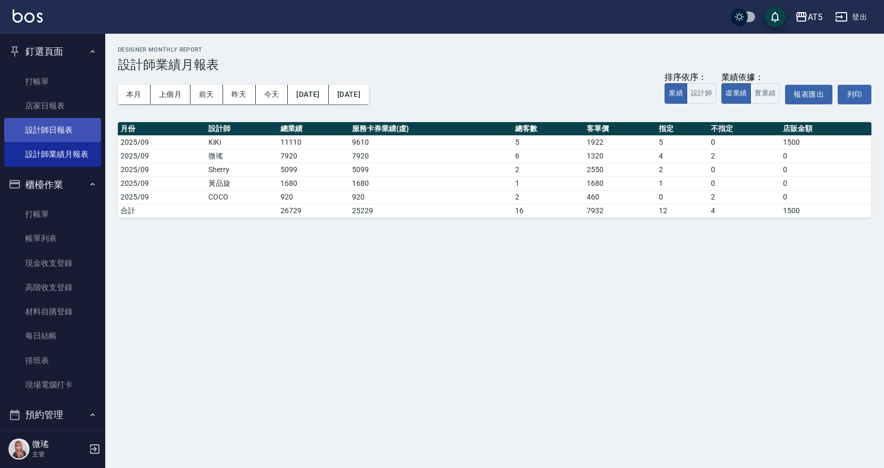
click at [57, 131] on link "設計師日報表" at bounding box center [52, 130] width 97 height 24
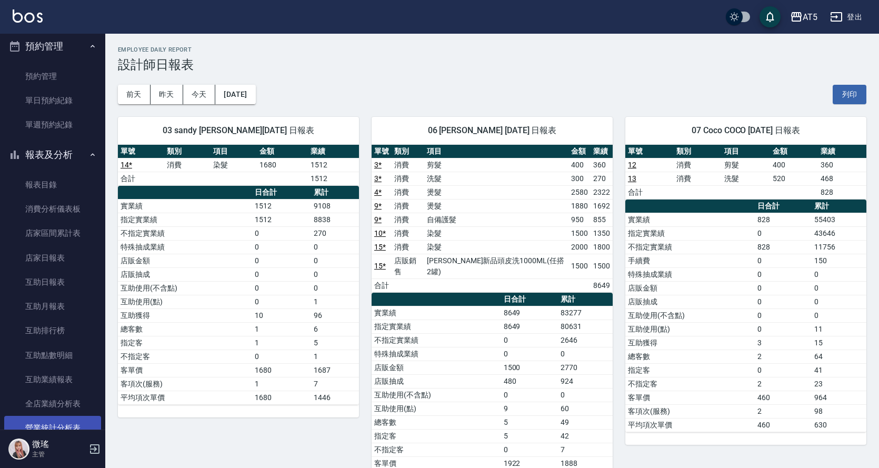
scroll to position [631, 0]
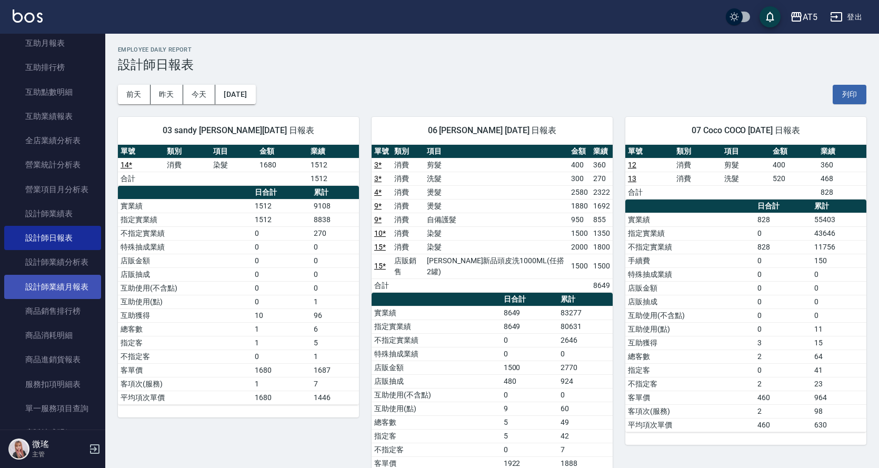
click at [67, 283] on link "設計師業績月報表" at bounding box center [52, 287] width 97 height 24
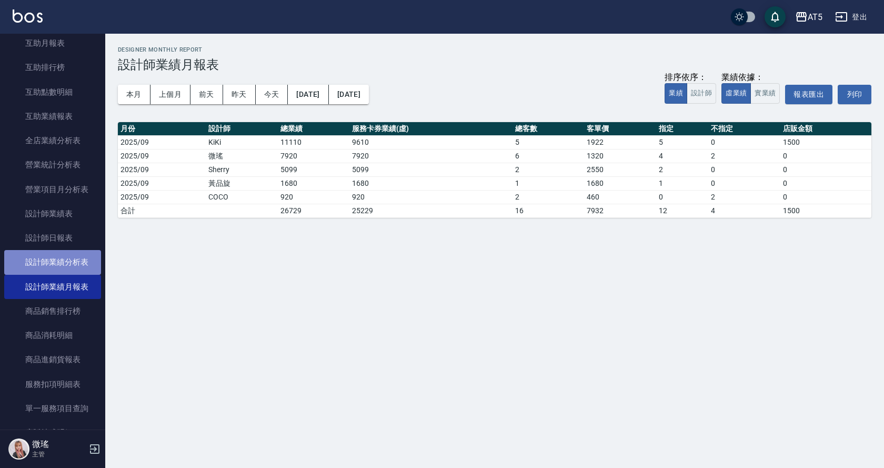
click at [71, 264] on link "設計師業績分析表" at bounding box center [52, 262] width 97 height 24
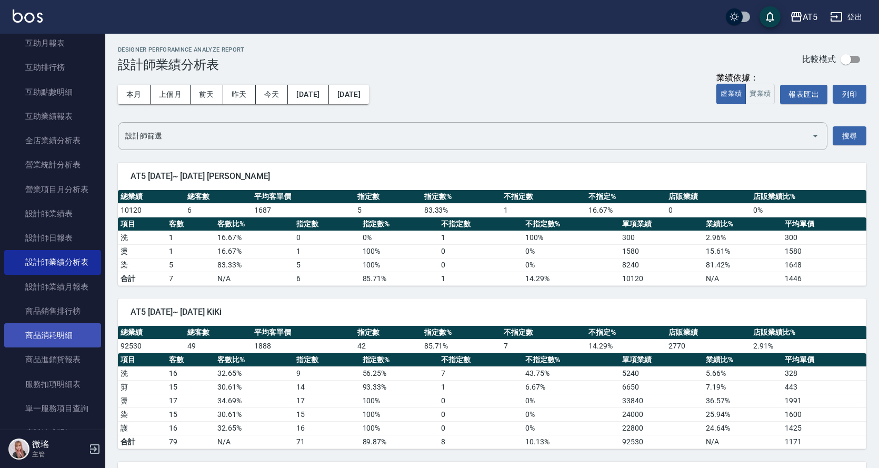
scroll to position [737, 0]
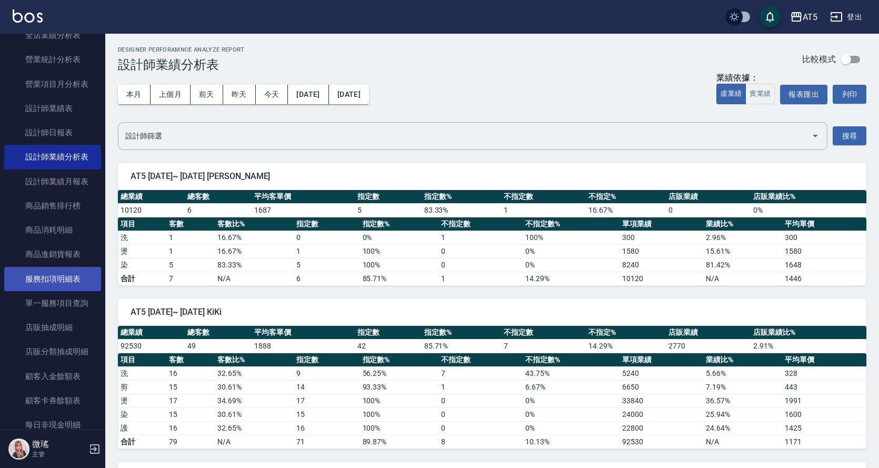
click at [71, 279] on link "服務扣項明細表" at bounding box center [52, 279] width 97 height 24
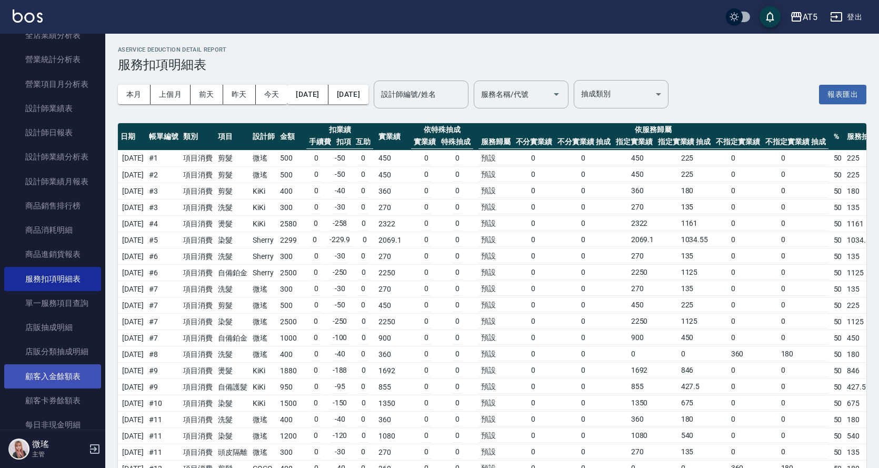
scroll to position [842, 0]
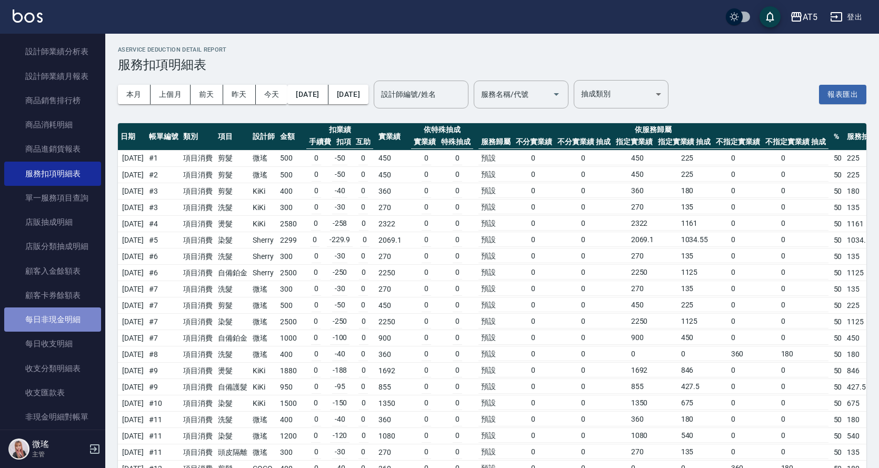
click at [54, 327] on link "每日非現金明細" at bounding box center [52, 319] width 97 height 24
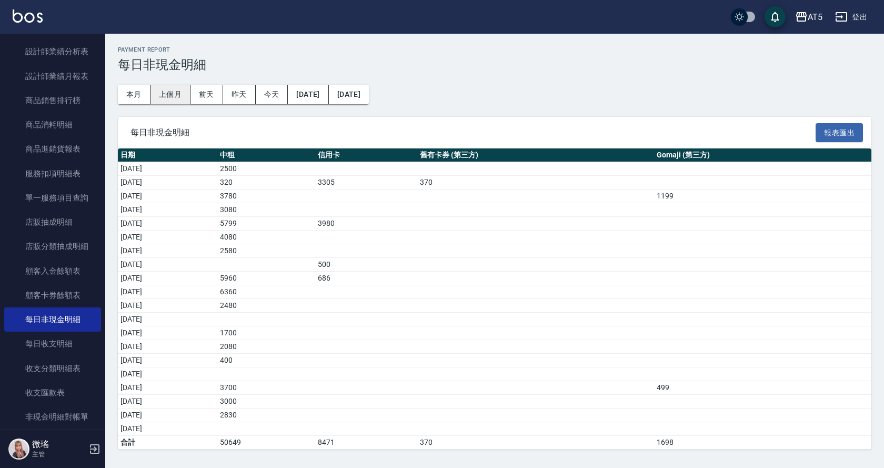
click at [173, 95] on button "上個月" at bounding box center [171, 94] width 40 height 19
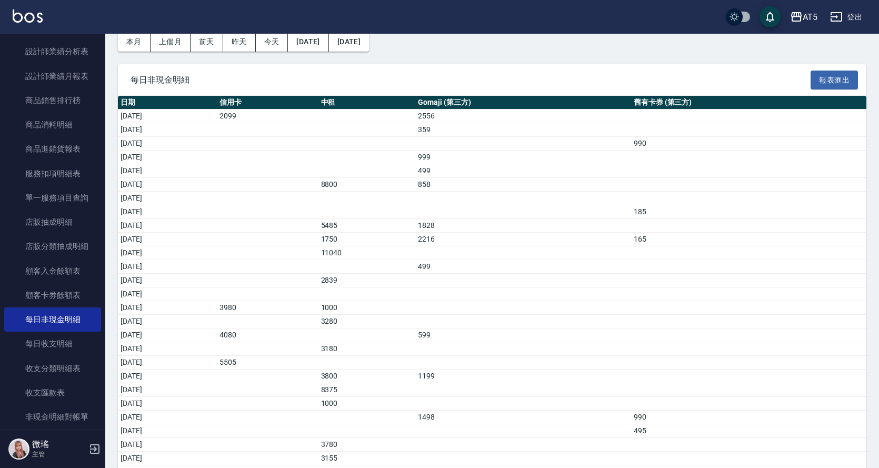
scroll to position [145, 0]
